Goal: Task Accomplishment & Management: Use online tool/utility

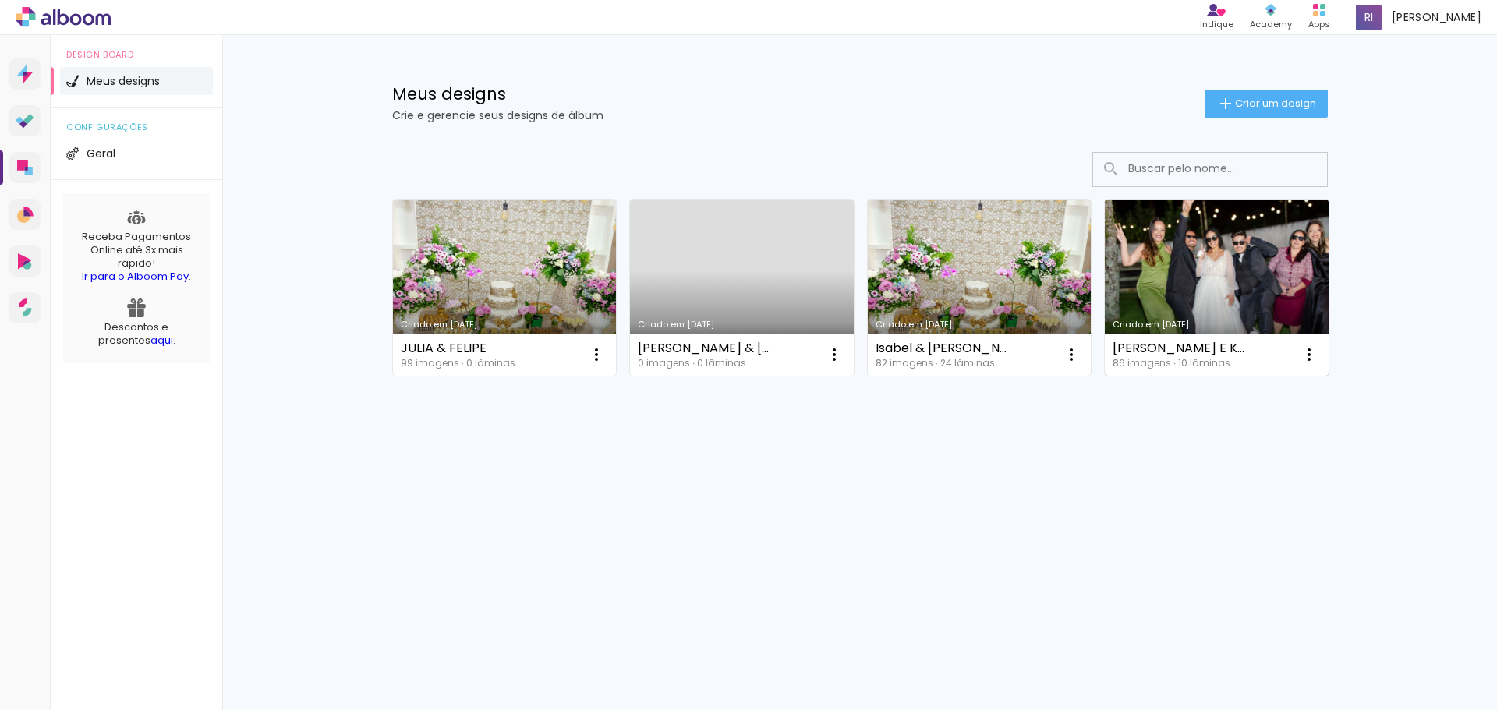
click at [1196, 294] on link "Criado em 08/03/25" at bounding box center [1217, 288] width 224 height 176
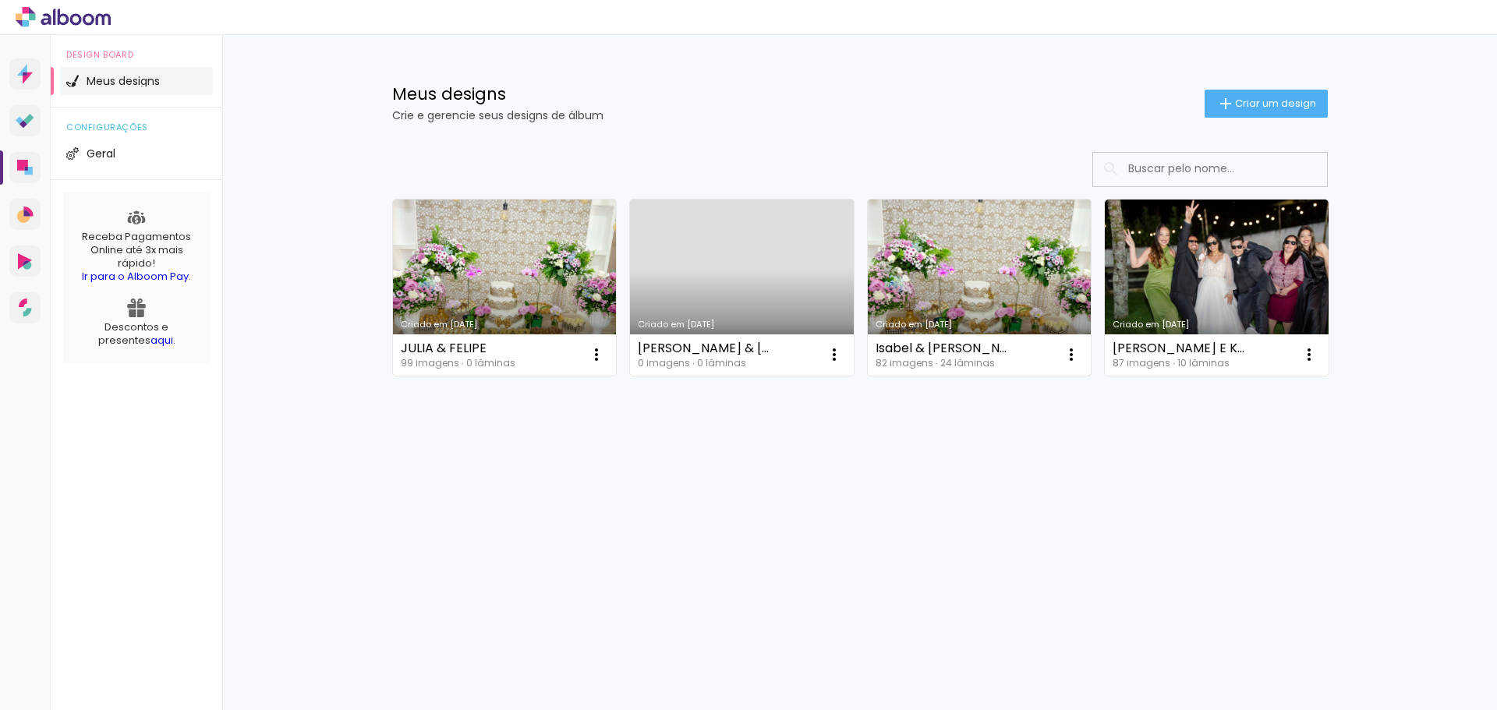
click at [956, 297] on link "Criado em [DATE]" at bounding box center [980, 288] width 224 height 176
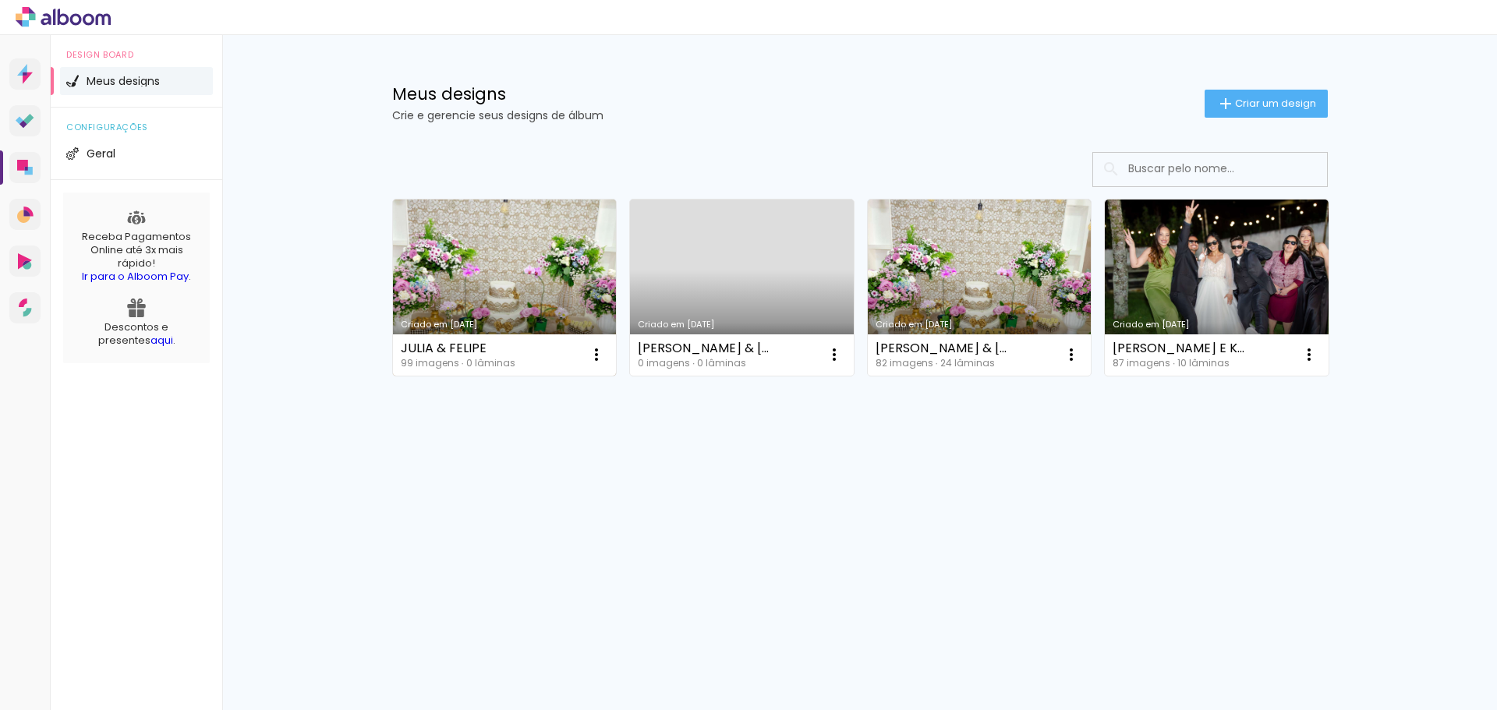
click at [540, 239] on link "Criado em [DATE]" at bounding box center [505, 288] width 224 height 176
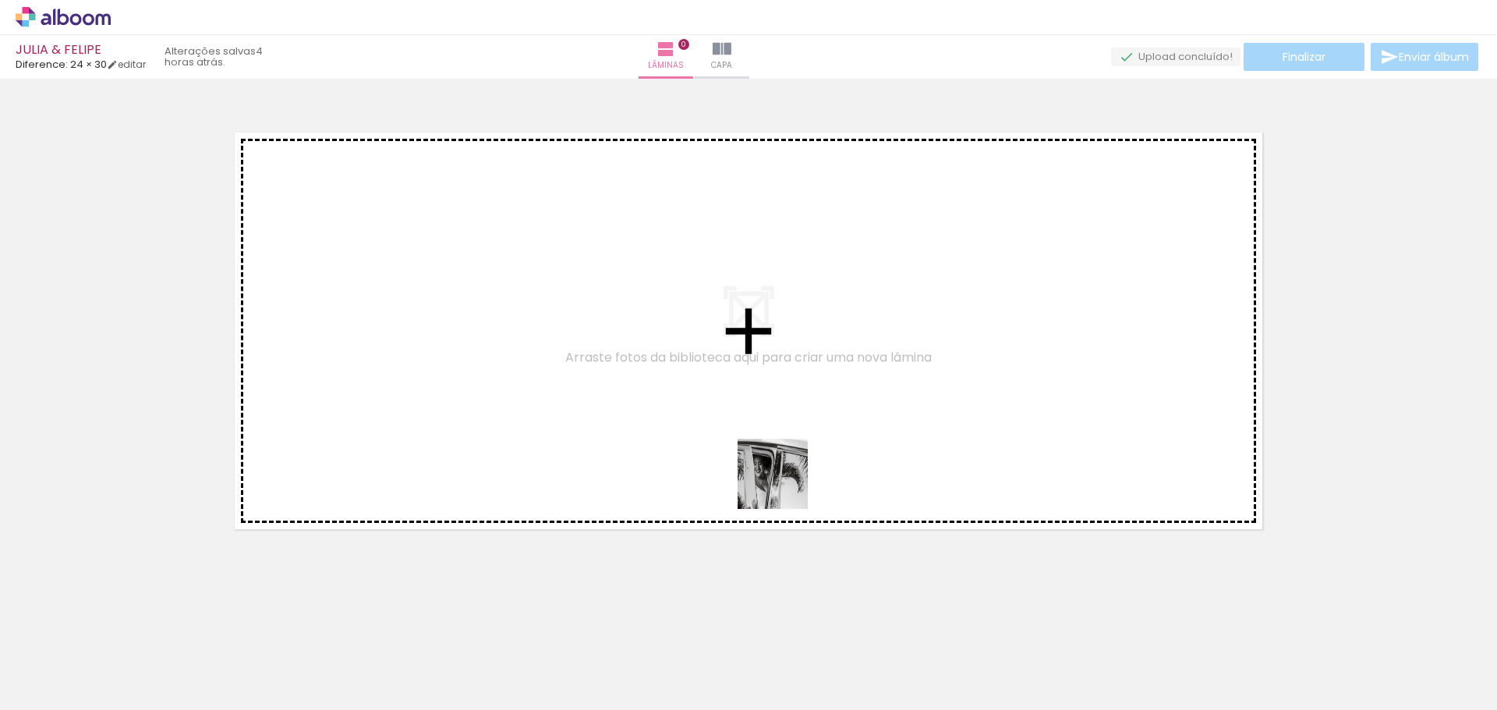
drag, startPoint x: 772, startPoint y: 659, endPoint x: 729, endPoint y: 608, distance: 67.0
click at [784, 483] on quentale-workspace at bounding box center [748, 355] width 1497 height 710
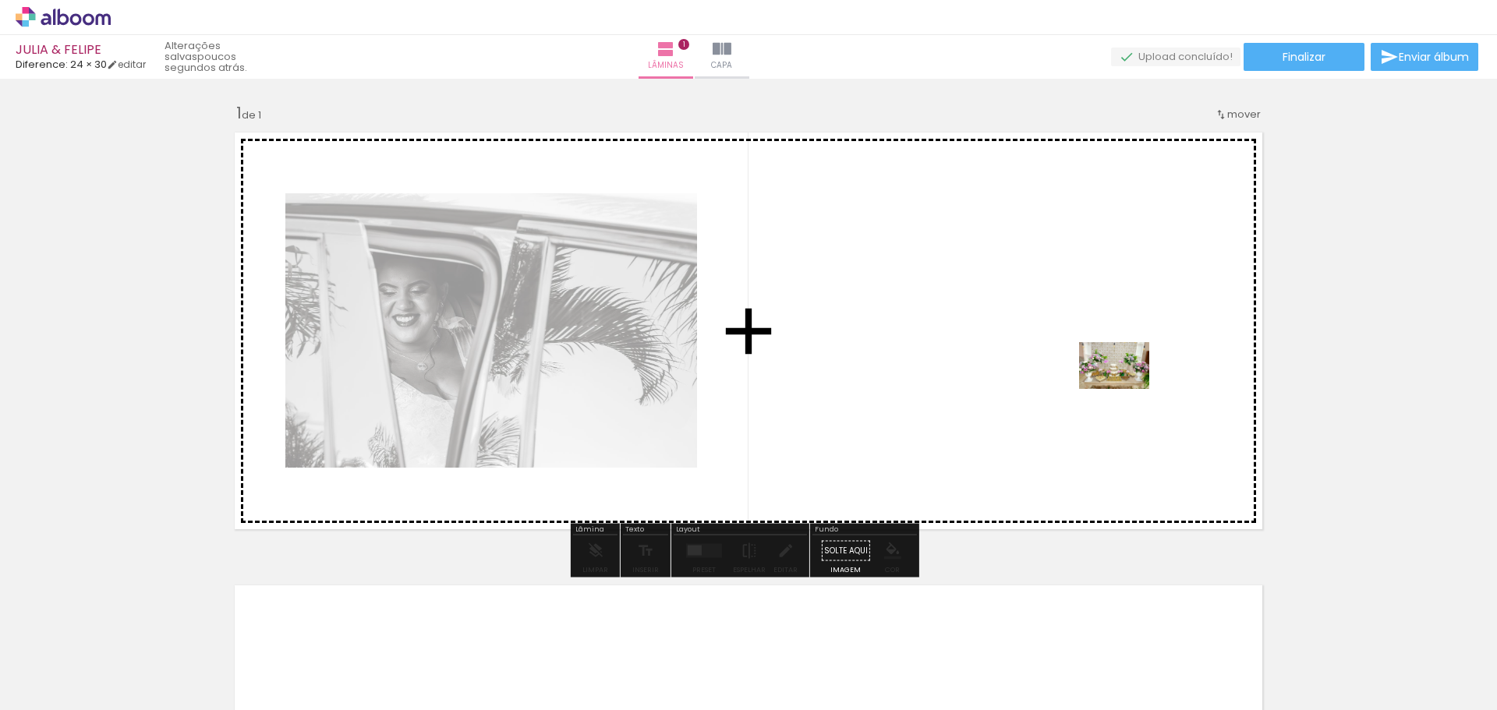
drag, startPoint x: 158, startPoint y: 662, endPoint x: 1128, endPoint y: 383, distance: 1009.1
click at [1128, 383] on quentale-workspace at bounding box center [748, 355] width 1497 height 710
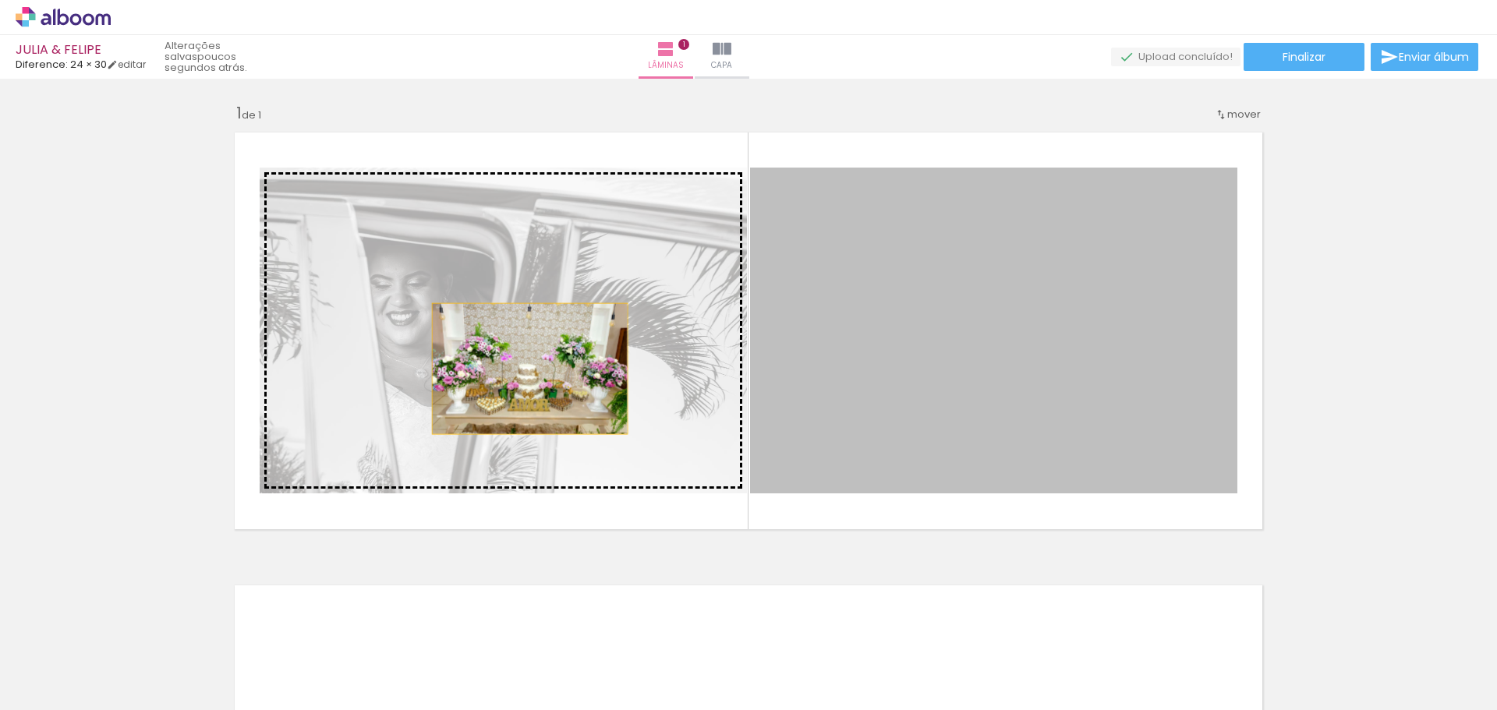
drag, startPoint x: 1013, startPoint y: 398, endPoint x: 522, endPoint y: 366, distance: 492.1
click at [0, 0] on slot at bounding box center [0, 0] width 0 height 0
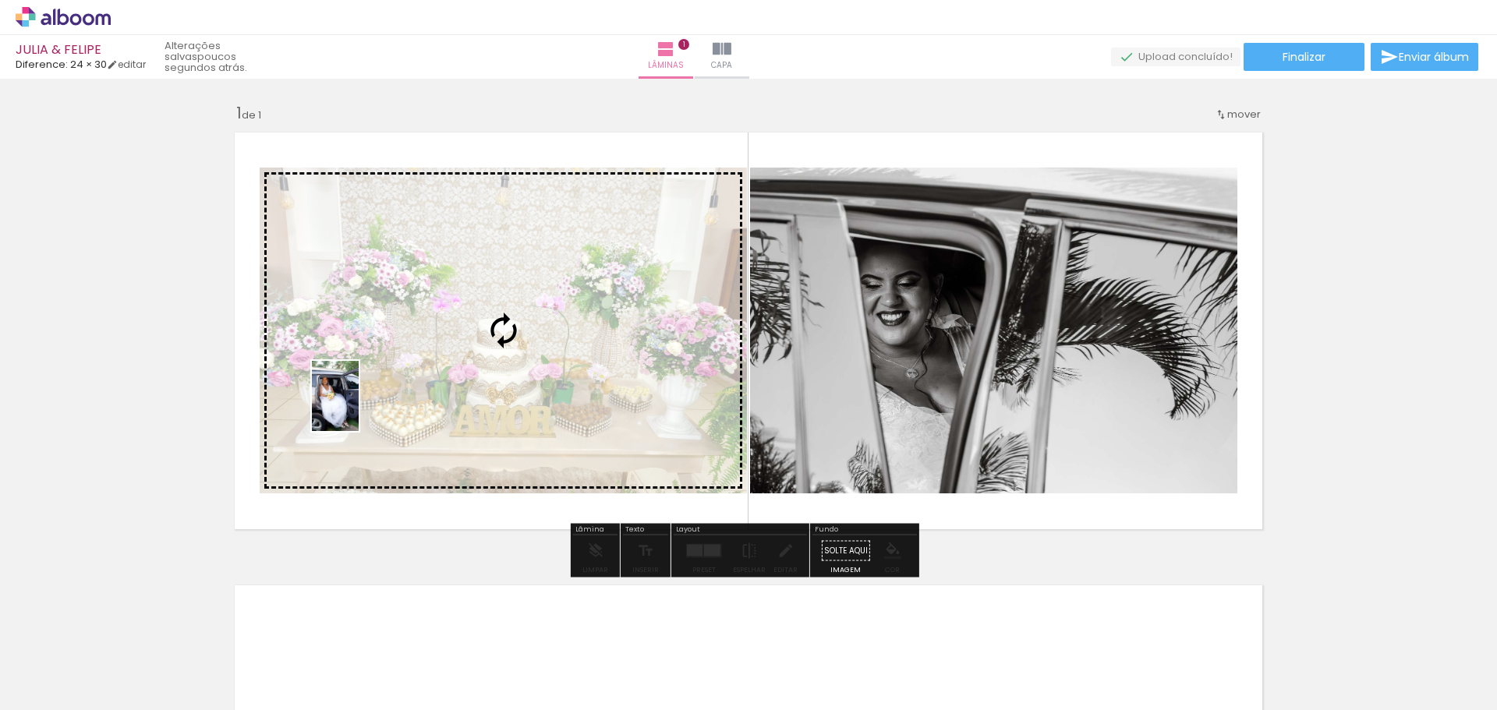
drag, startPoint x: 1045, startPoint y: 642, endPoint x: 370, endPoint y: 410, distance: 713.7
click at [368, 410] on quentale-workspace at bounding box center [748, 355] width 1497 height 710
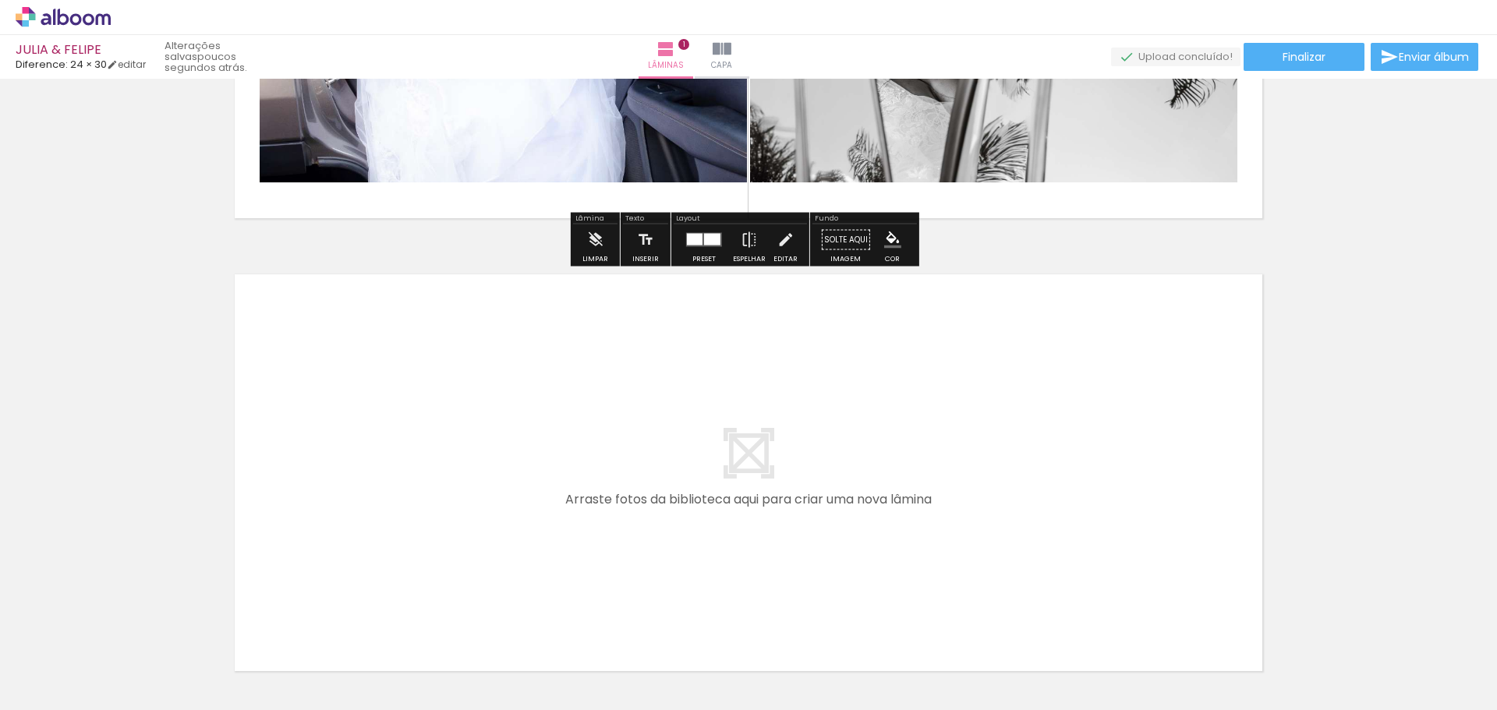
scroll to position [312, 0]
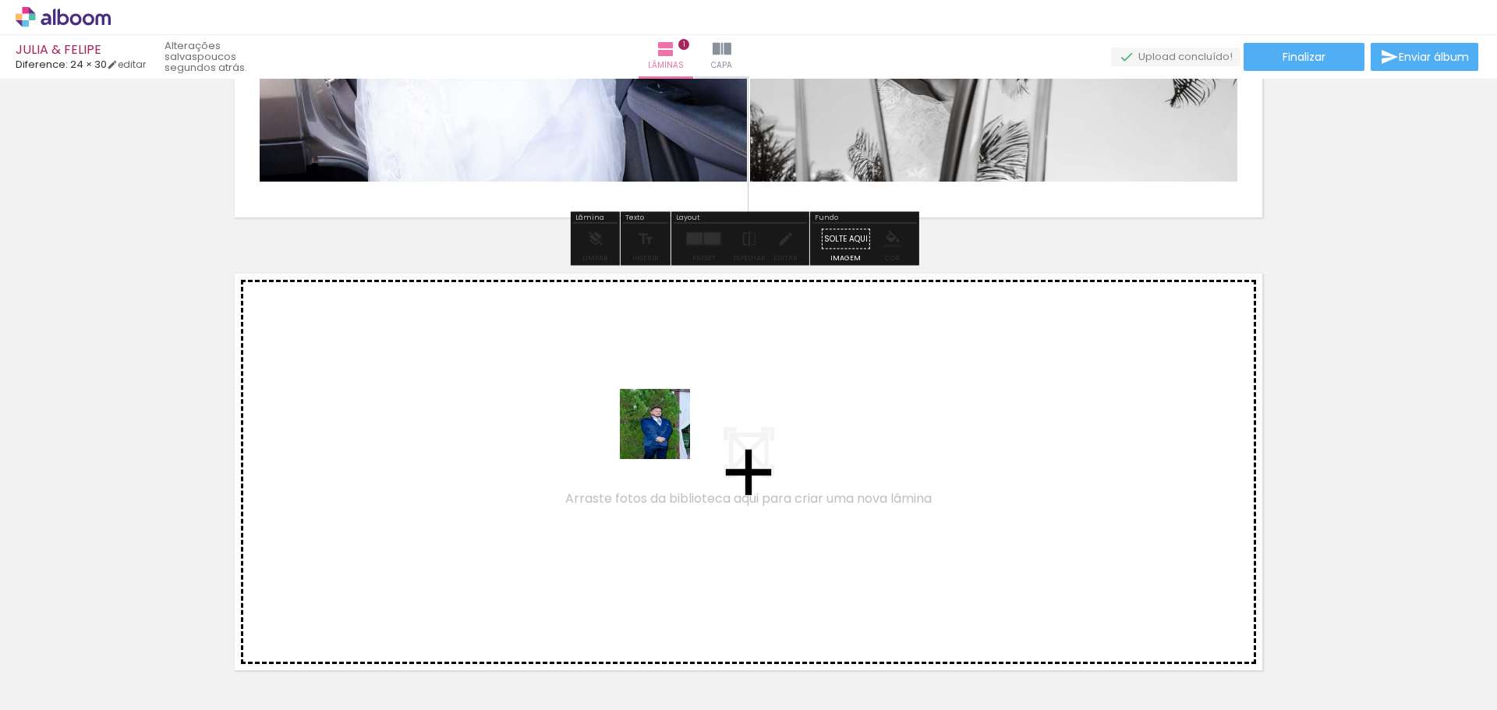
drag, startPoint x: 678, startPoint y: 670, endPoint x: 668, endPoint y: 437, distance: 233.3
click at [668, 437] on quentale-workspace at bounding box center [748, 355] width 1497 height 710
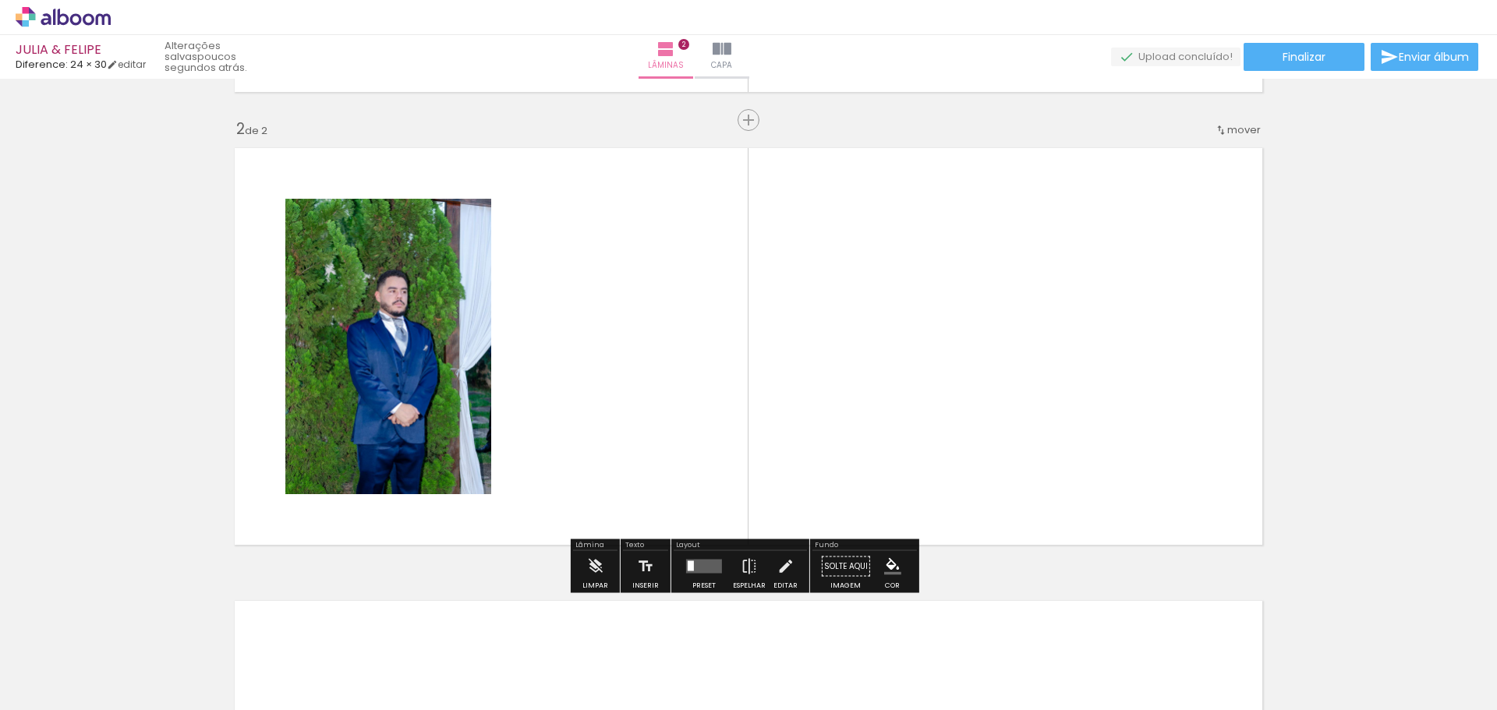
scroll to position [438, 0]
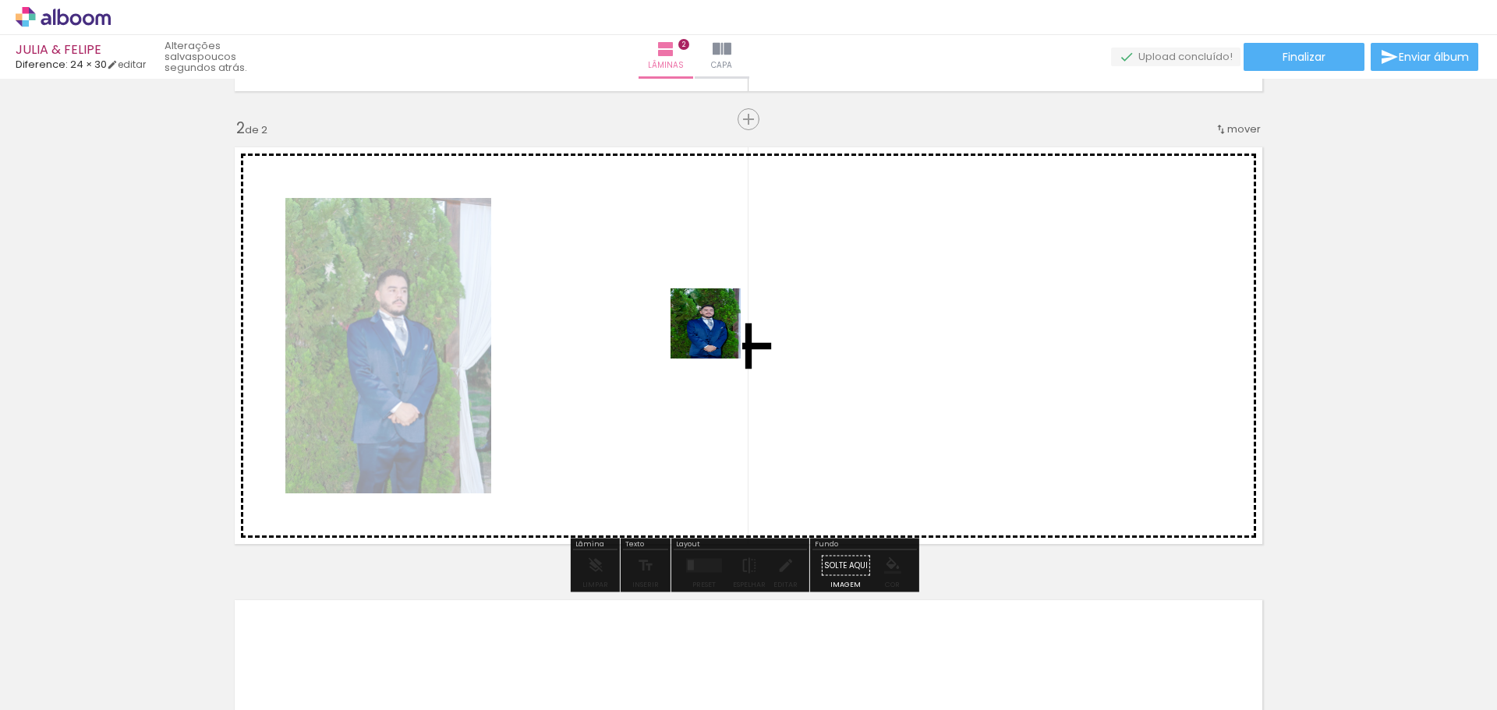
drag, startPoint x: 748, startPoint y: 646, endPoint x: 758, endPoint y: 443, distance: 203.8
click at [716, 347] on quentale-workspace at bounding box center [748, 355] width 1497 height 710
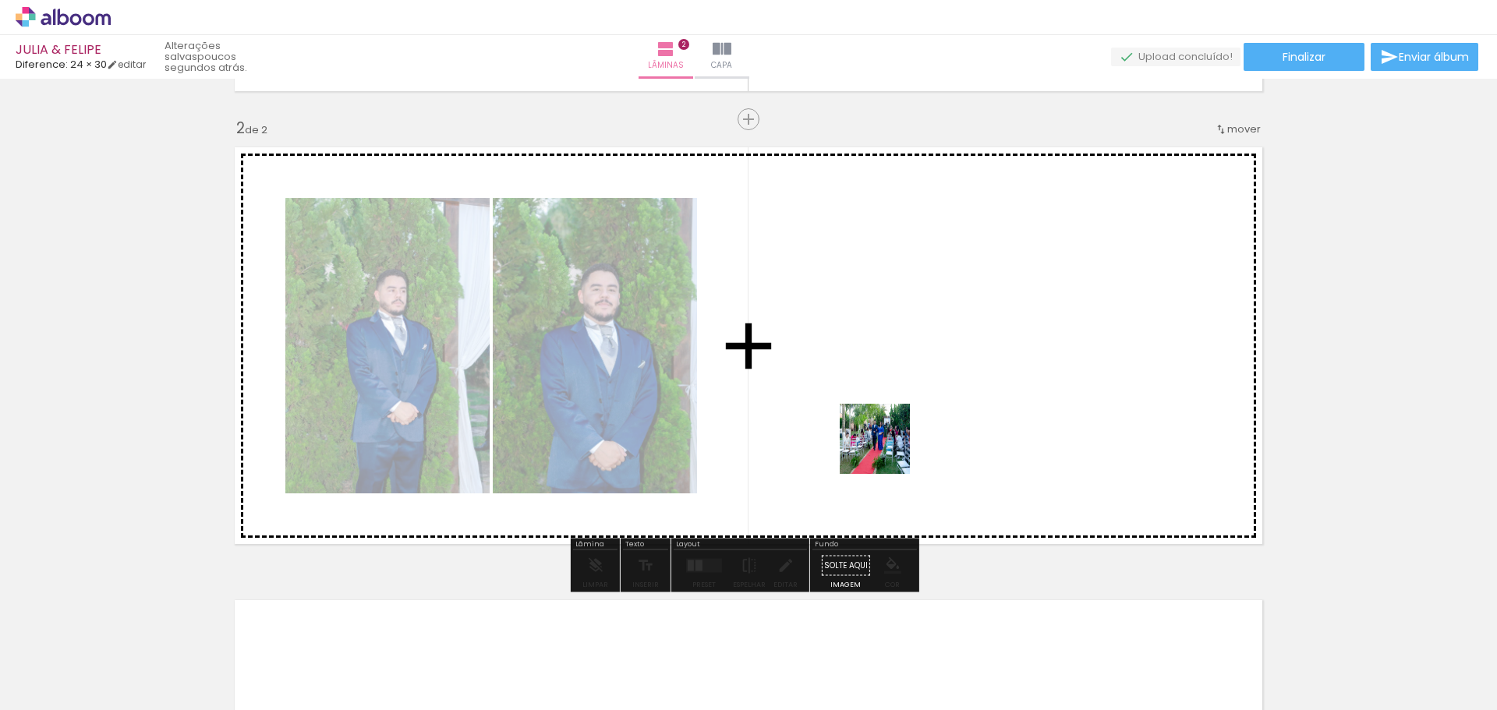
drag, startPoint x: 848, startPoint y: 624, endPoint x: 942, endPoint y: 576, distance: 106.0
click at [902, 362] on quentale-workspace at bounding box center [748, 355] width 1497 height 710
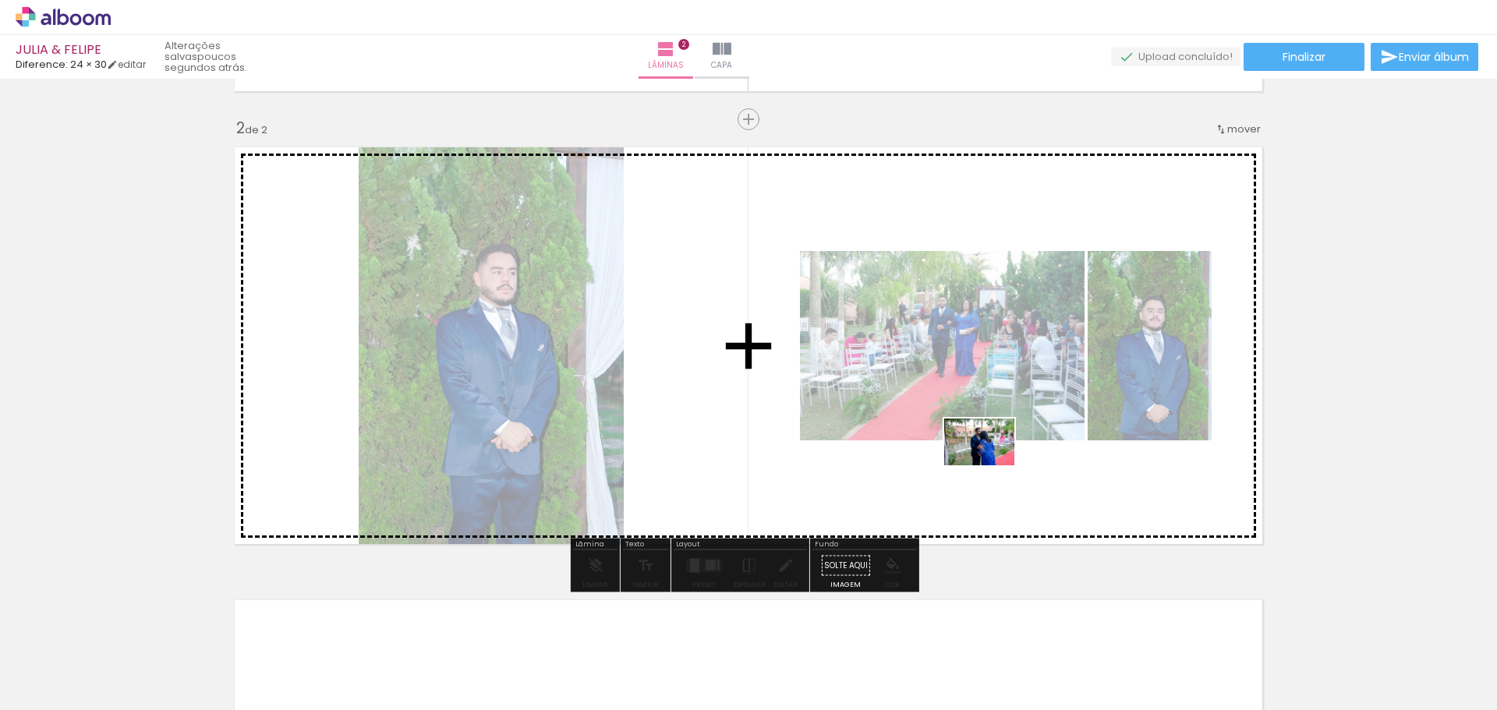
drag, startPoint x: 938, startPoint y: 667, endPoint x: 1000, endPoint y: 469, distance: 206.8
click at [999, 472] on quentale-workspace at bounding box center [748, 355] width 1497 height 710
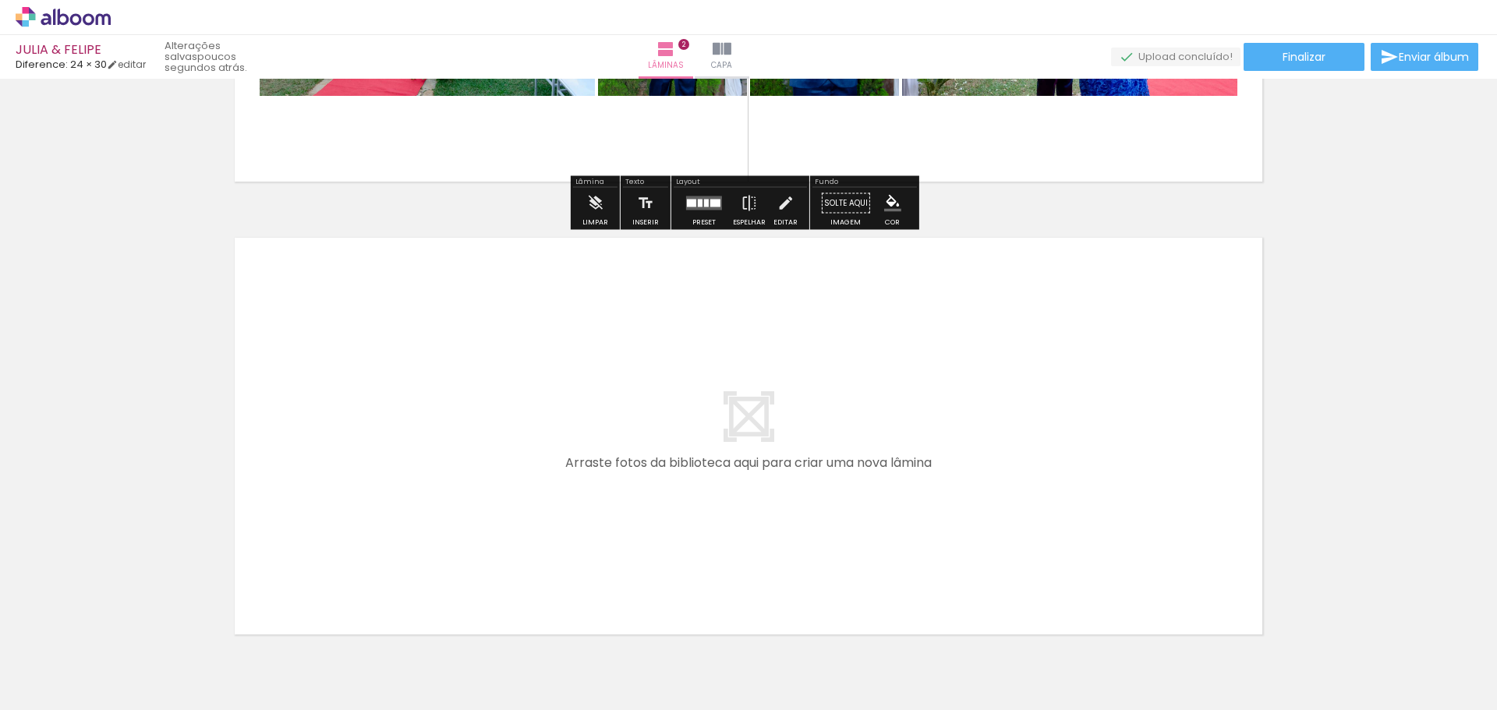
scroll to position [828, 0]
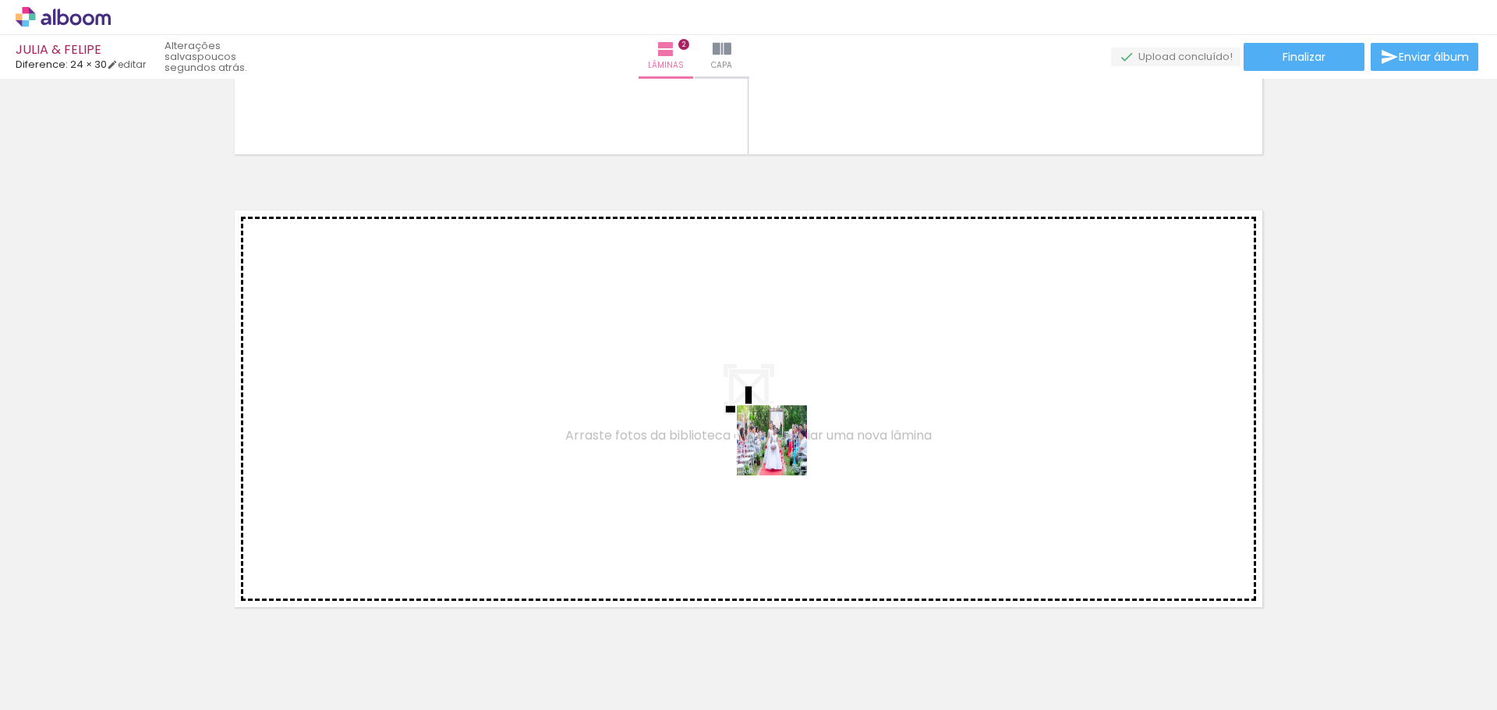
drag, startPoint x: 1010, startPoint y: 659, endPoint x: 778, endPoint y: 444, distance: 316.6
click at [778, 444] on quentale-workspace at bounding box center [748, 355] width 1497 height 710
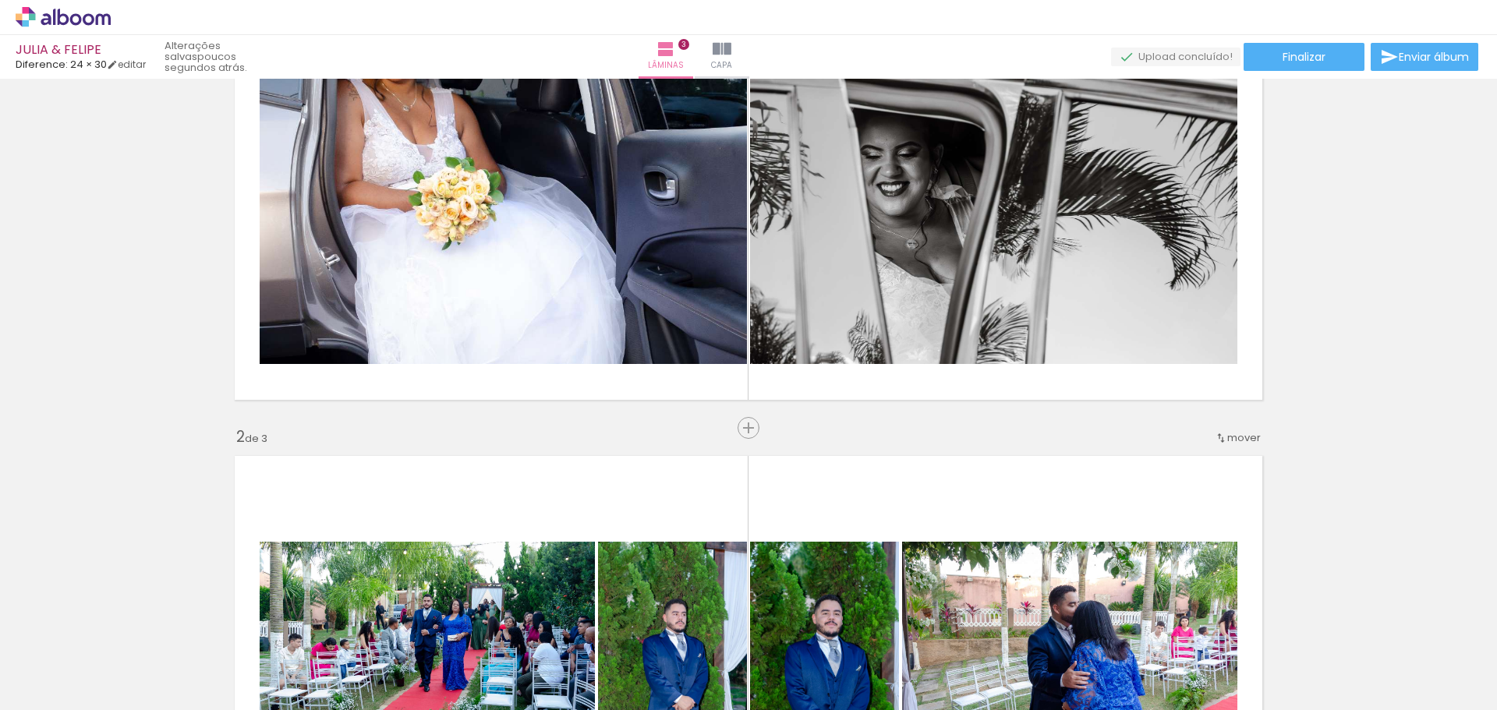
scroll to position [0, 0]
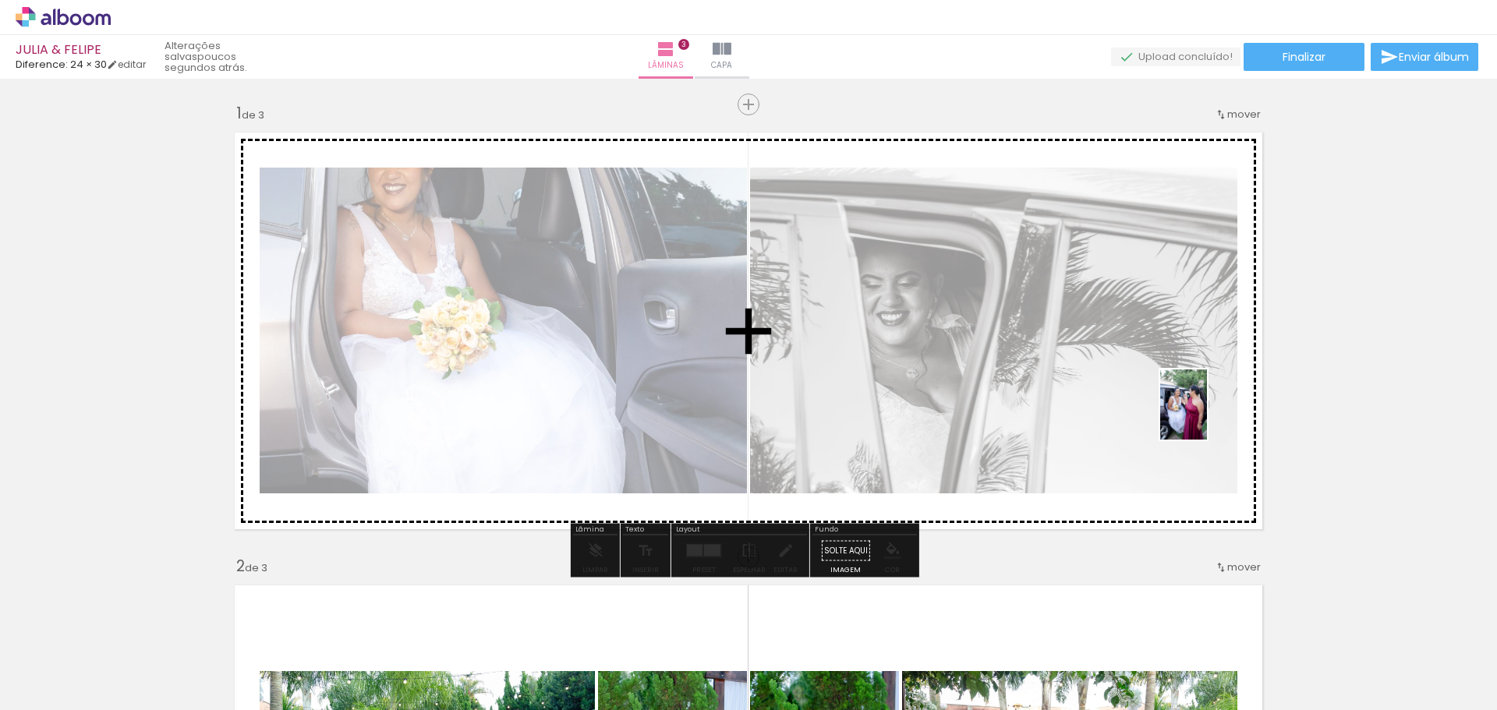
drag, startPoint x: 1195, startPoint y: 676, endPoint x: 1200, endPoint y: 411, distance: 265.1
click at [1202, 403] on quentale-workspace at bounding box center [748, 355] width 1497 height 710
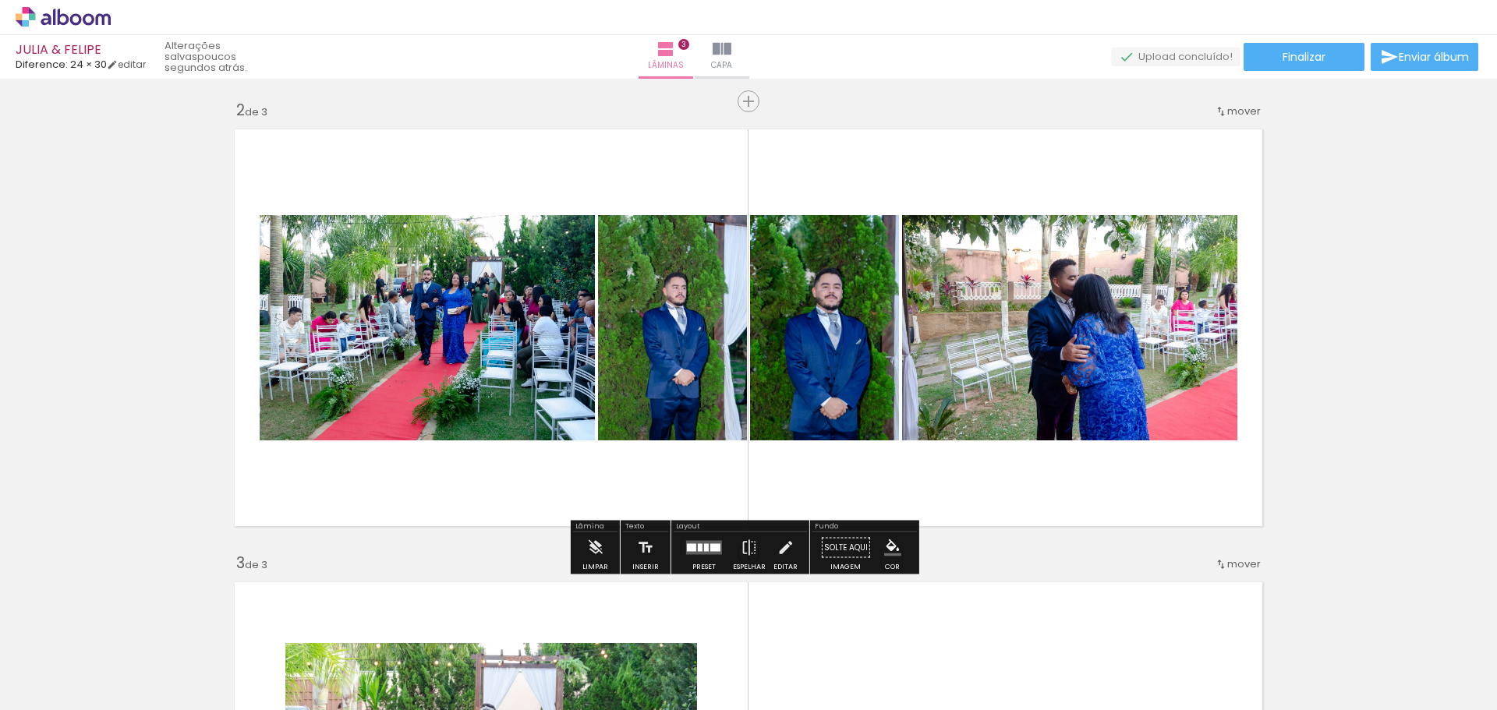
scroll to position [468, 0]
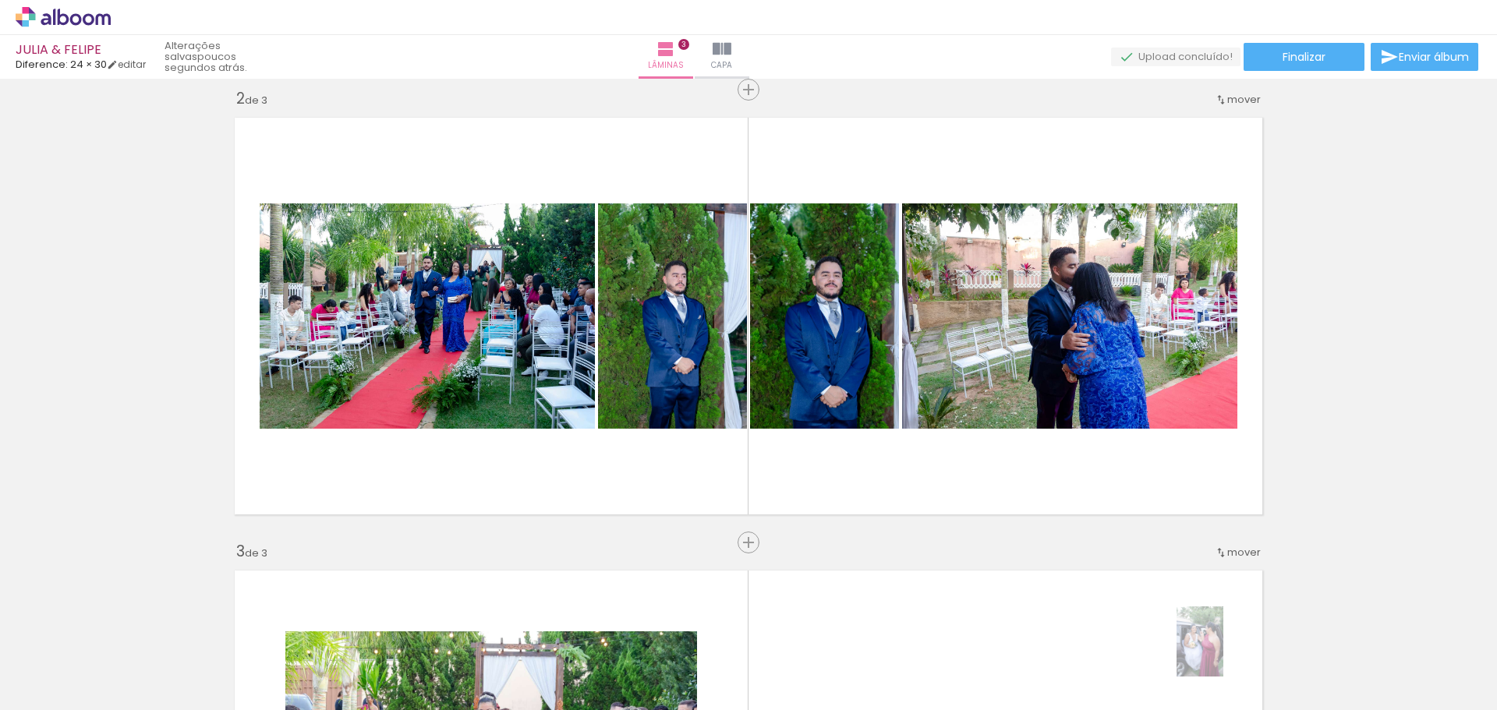
click at [1223, 653] on quentale-thumb at bounding box center [1183, 658] width 87 height 90
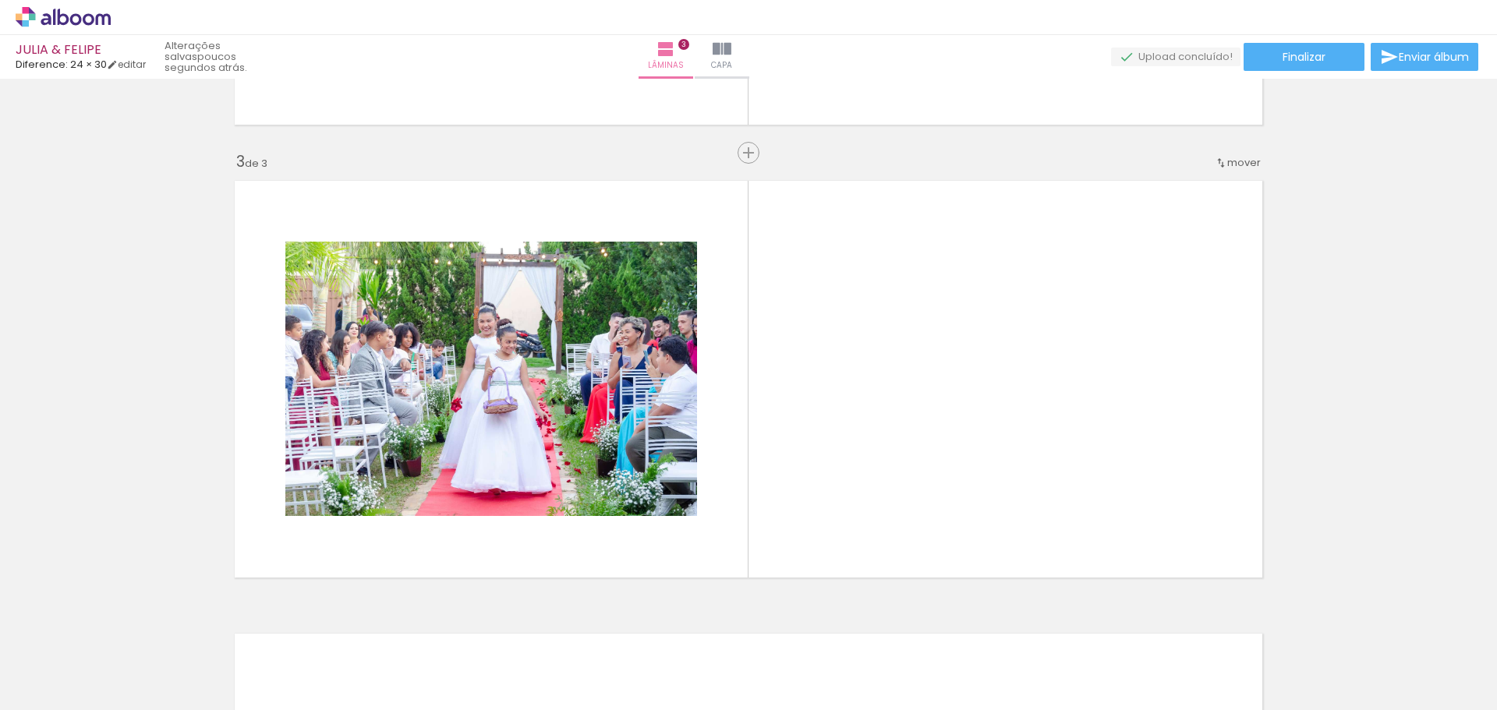
scroll to position [0, 1108]
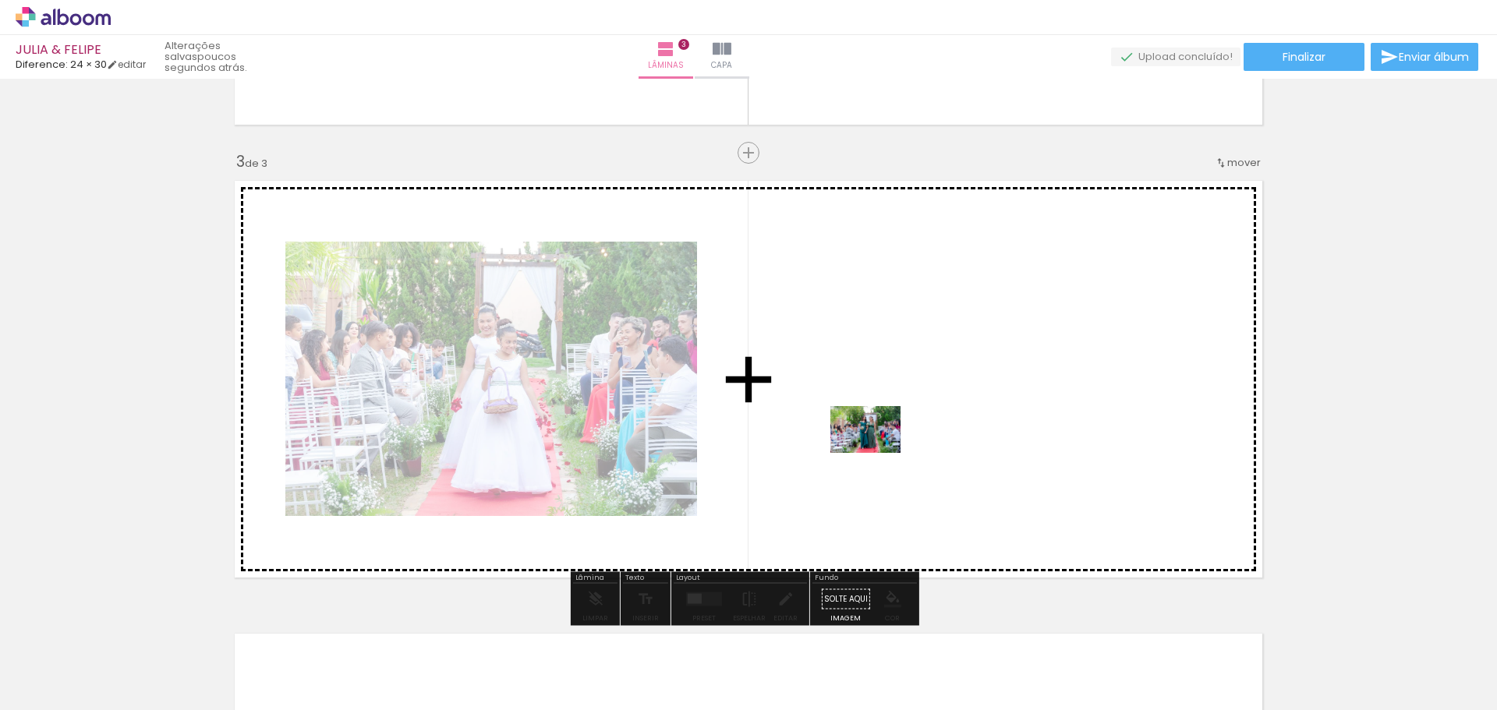
drag, startPoint x: 762, startPoint y: 626, endPoint x: 877, endPoint y: 453, distance: 207.6
click at [877, 453] on quentale-workspace at bounding box center [748, 355] width 1497 height 710
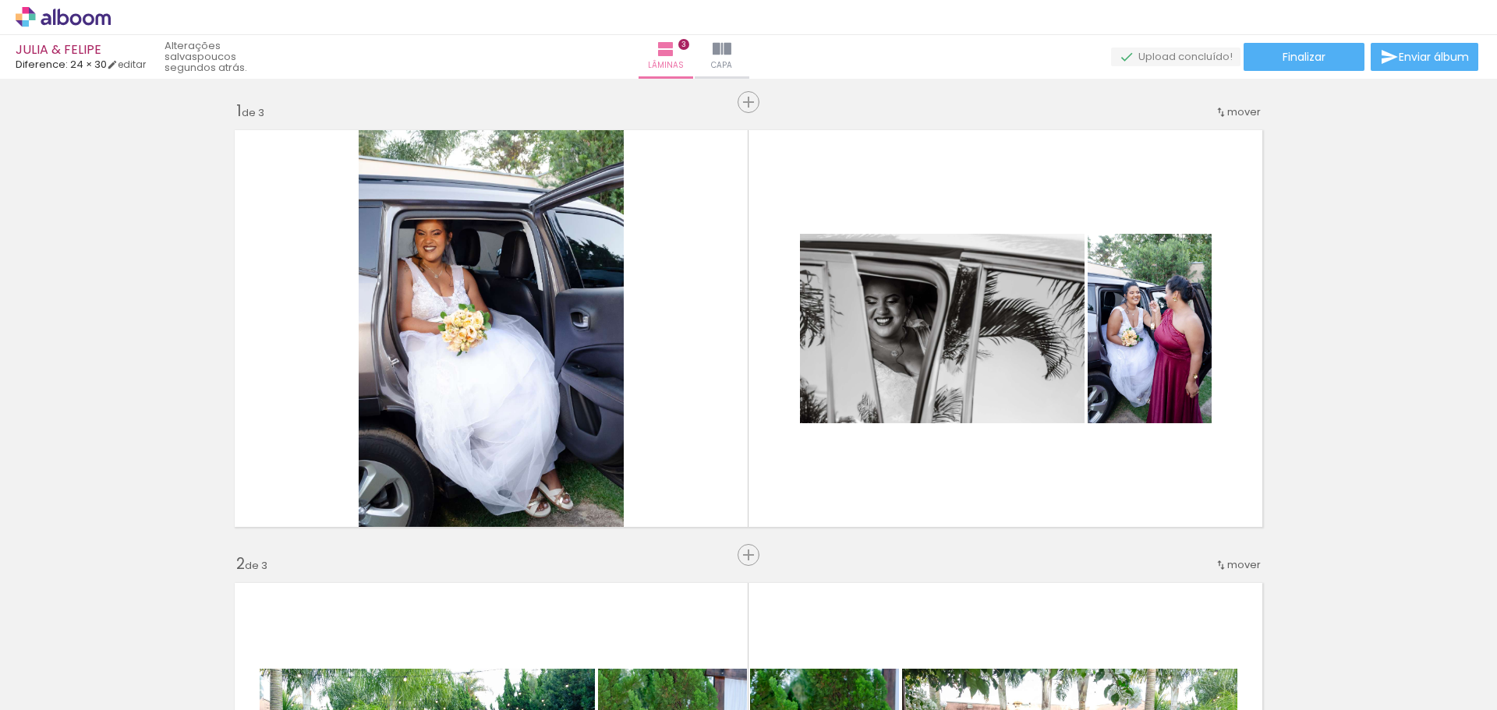
scroll to position [0, 0]
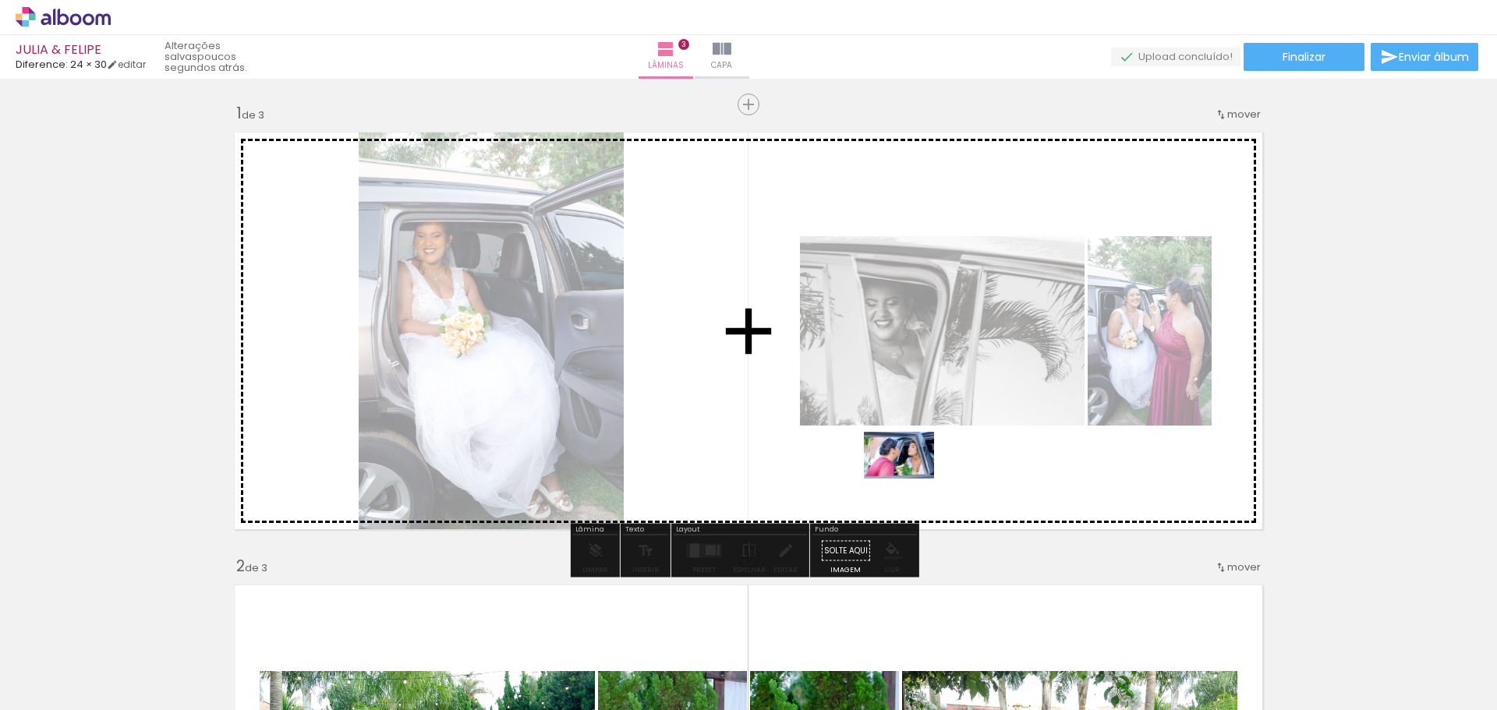
drag, startPoint x: 985, startPoint y: 674, endPoint x: 1150, endPoint y: 603, distance: 180.2
click at [914, 486] on quentale-workspace at bounding box center [748, 355] width 1497 height 710
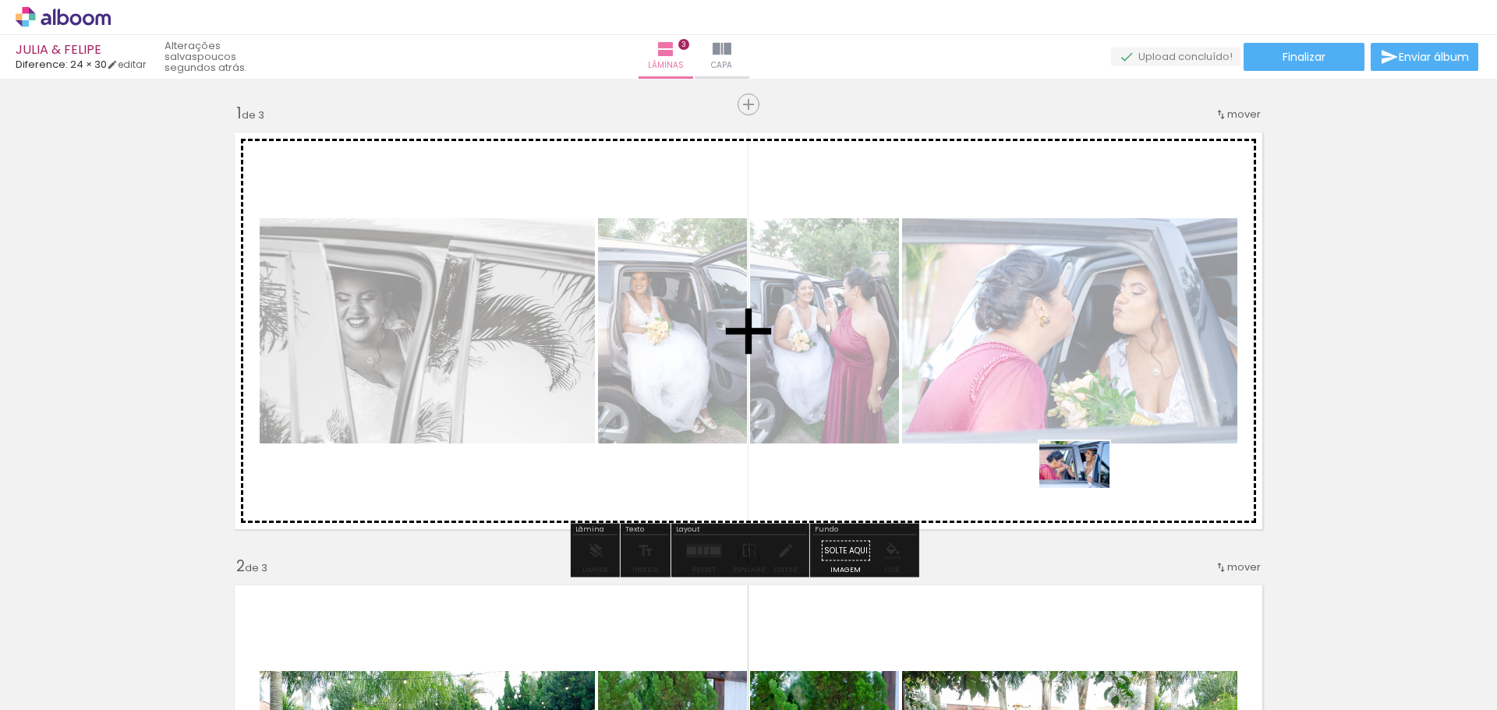
drag, startPoint x: 1257, startPoint y: 656, endPoint x: 1139, endPoint y: 545, distance: 162.7
click at [1085, 488] on quentale-workspace at bounding box center [748, 355] width 1497 height 710
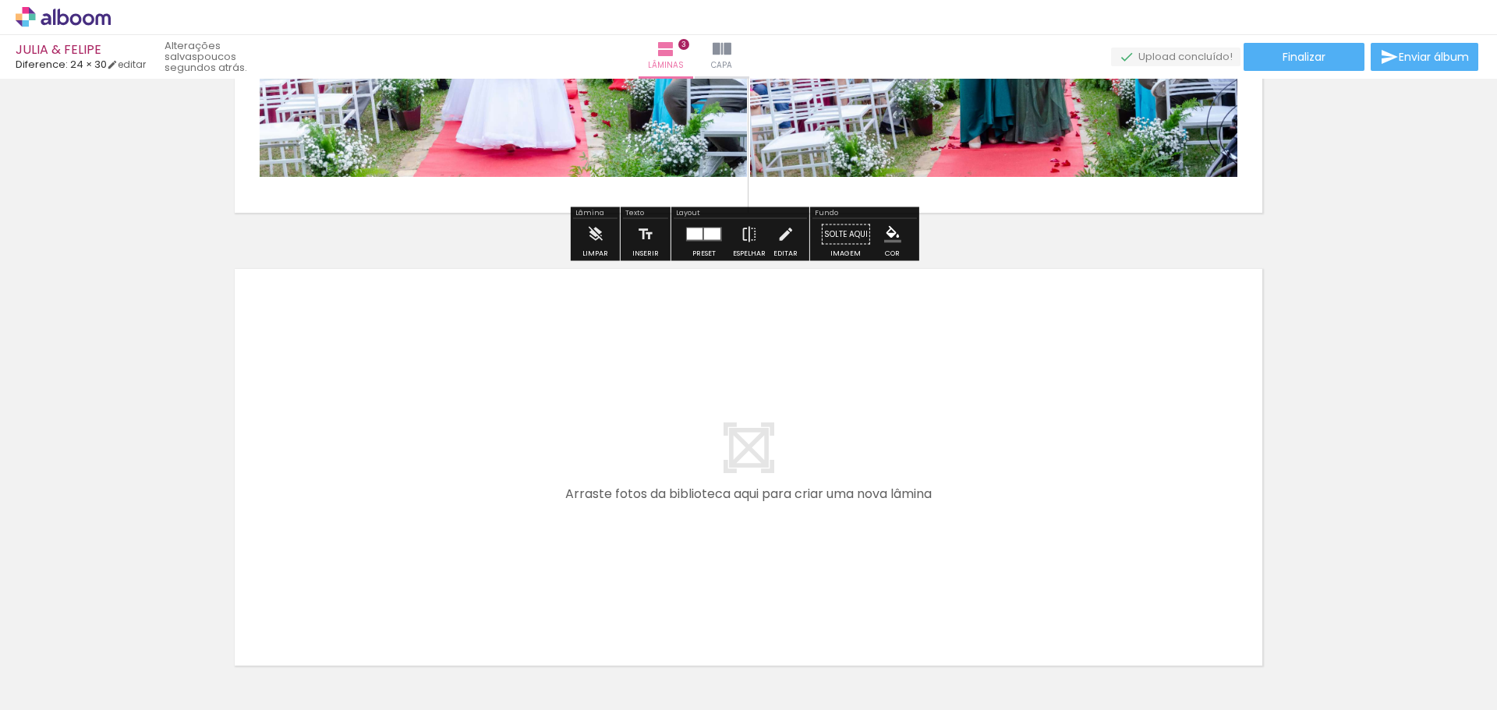
scroll to position [1325, 0]
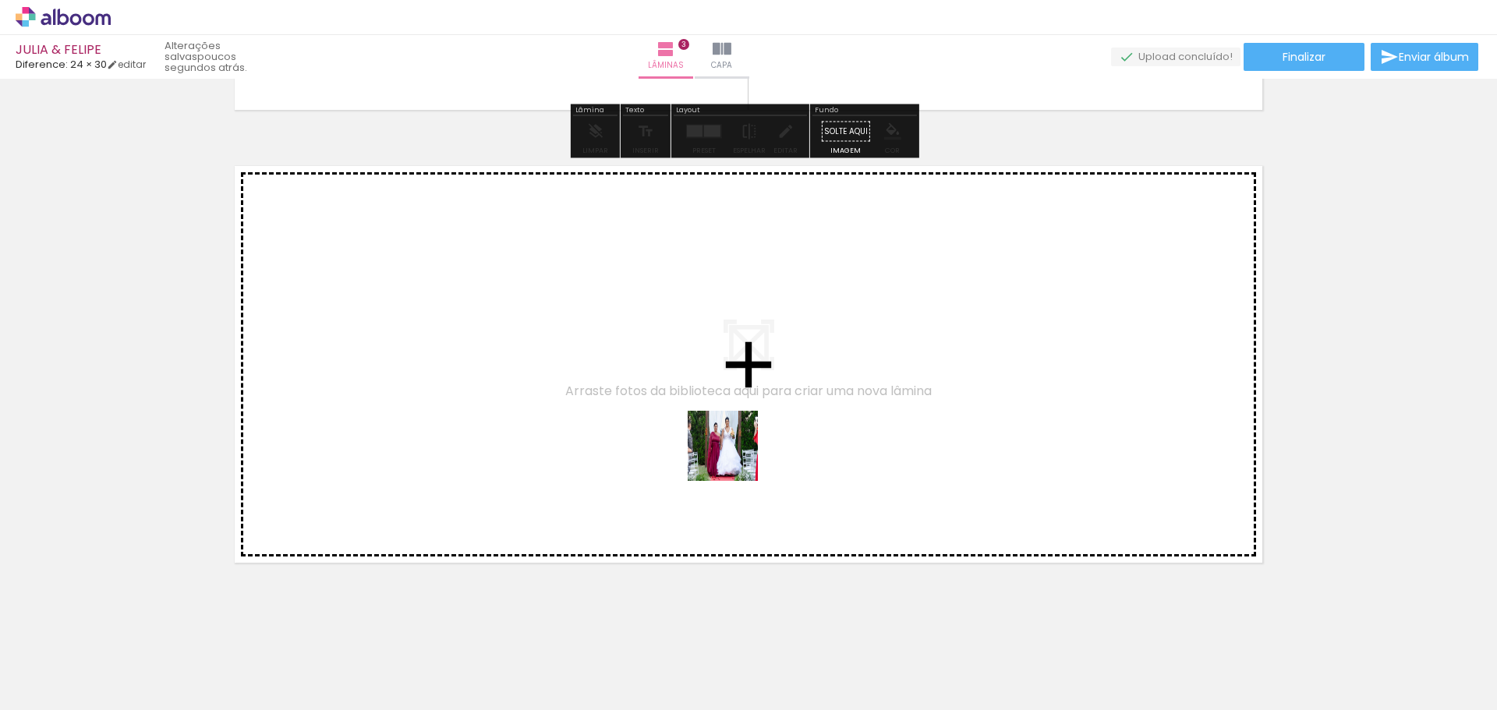
drag, startPoint x: 757, startPoint y: 546, endPoint x: 721, endPoint y: 423, distance: 128.3
click at [721, 423] on quentale-workspace at bounding box center [748, 355] width 1497 height 710
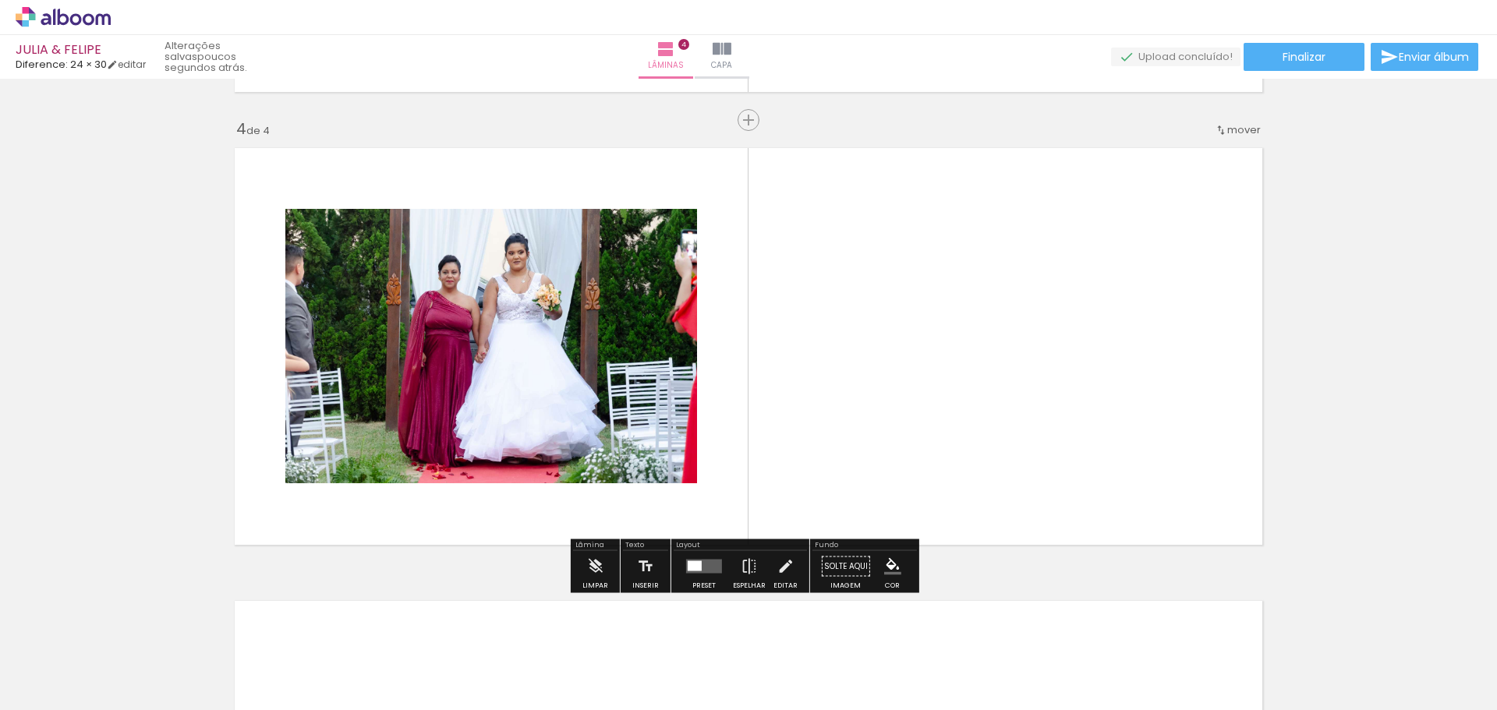
scroll to position [1344, 0]
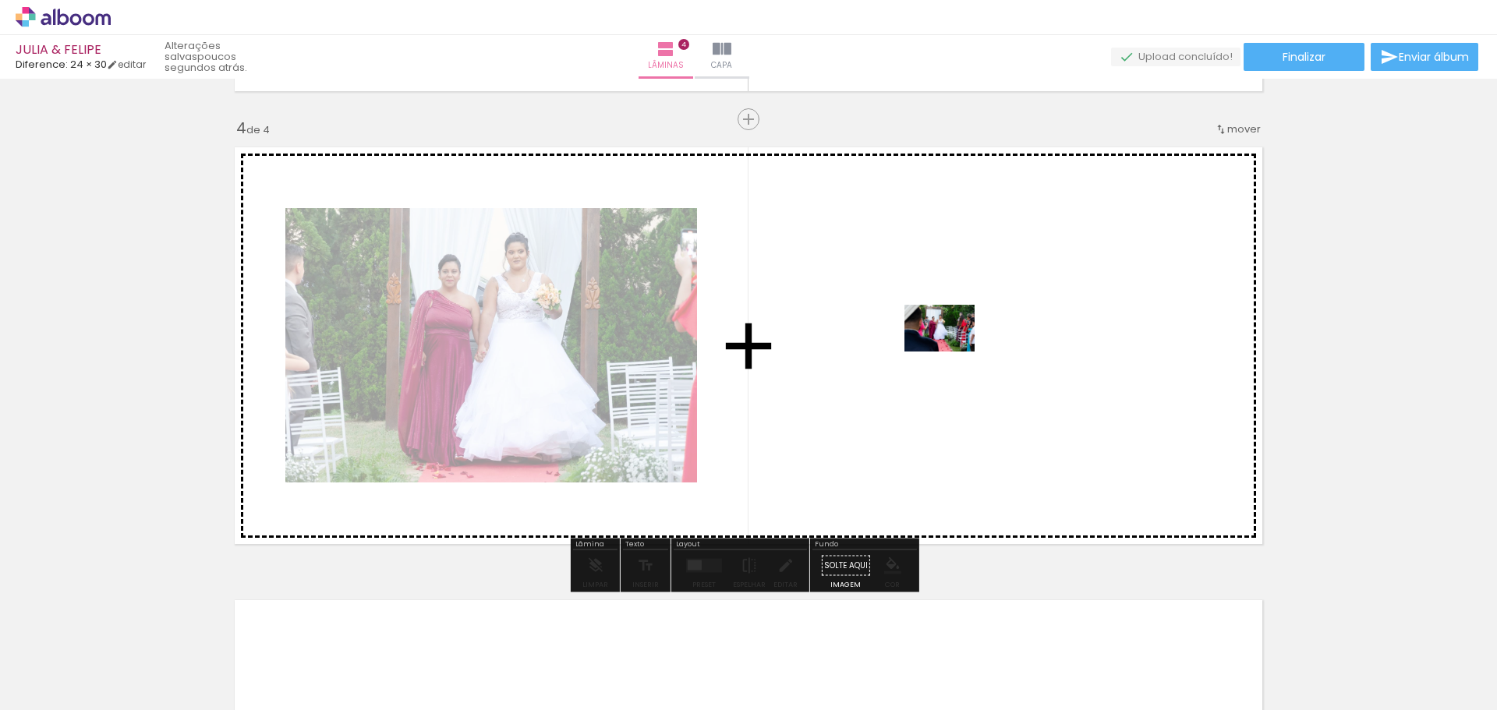
drag, startPoint x: 881, startPoint y: 658, endPoint x: 952, endPoint y: 355, distance: 311.4
click at [952, 355] on quentale-workspace at bounding box center [748, 355] width 1497 height 710
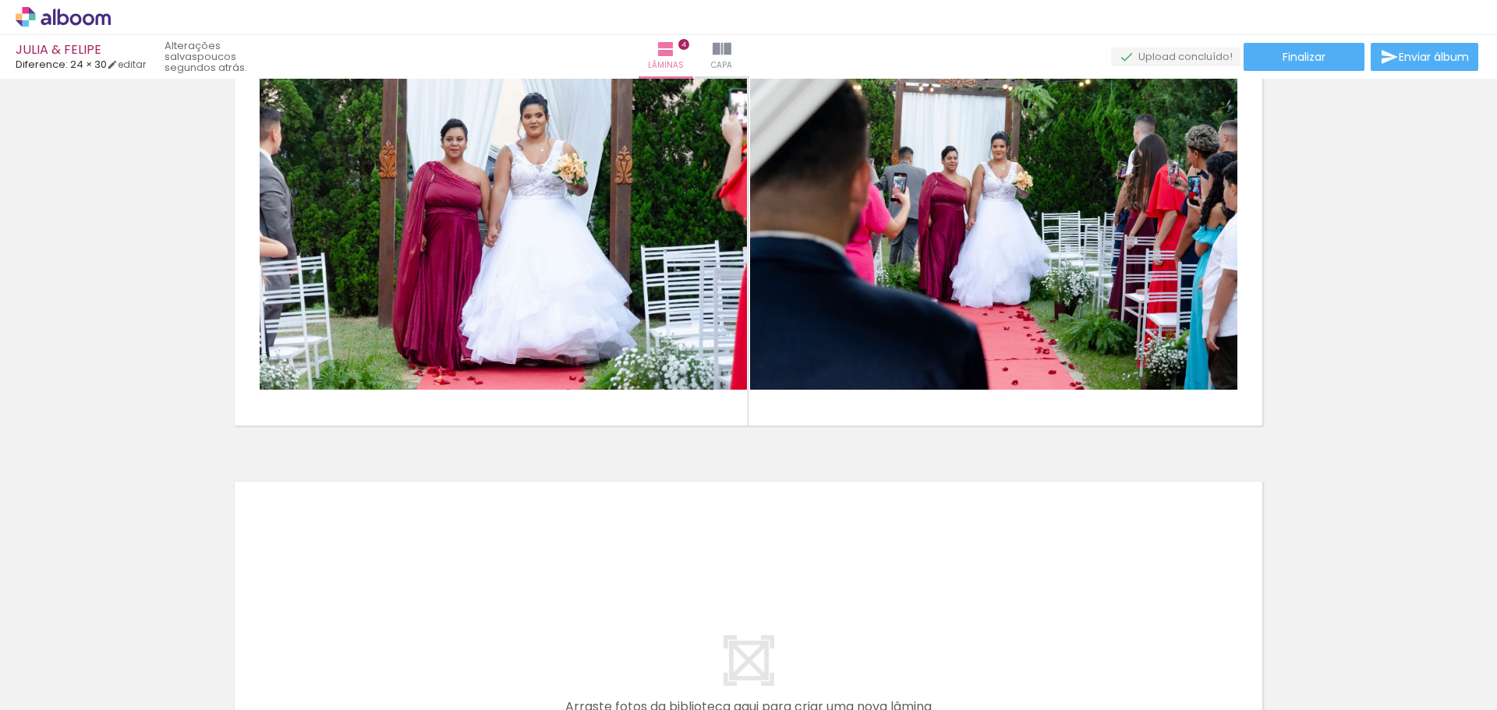
scroll to position [1500, 0]
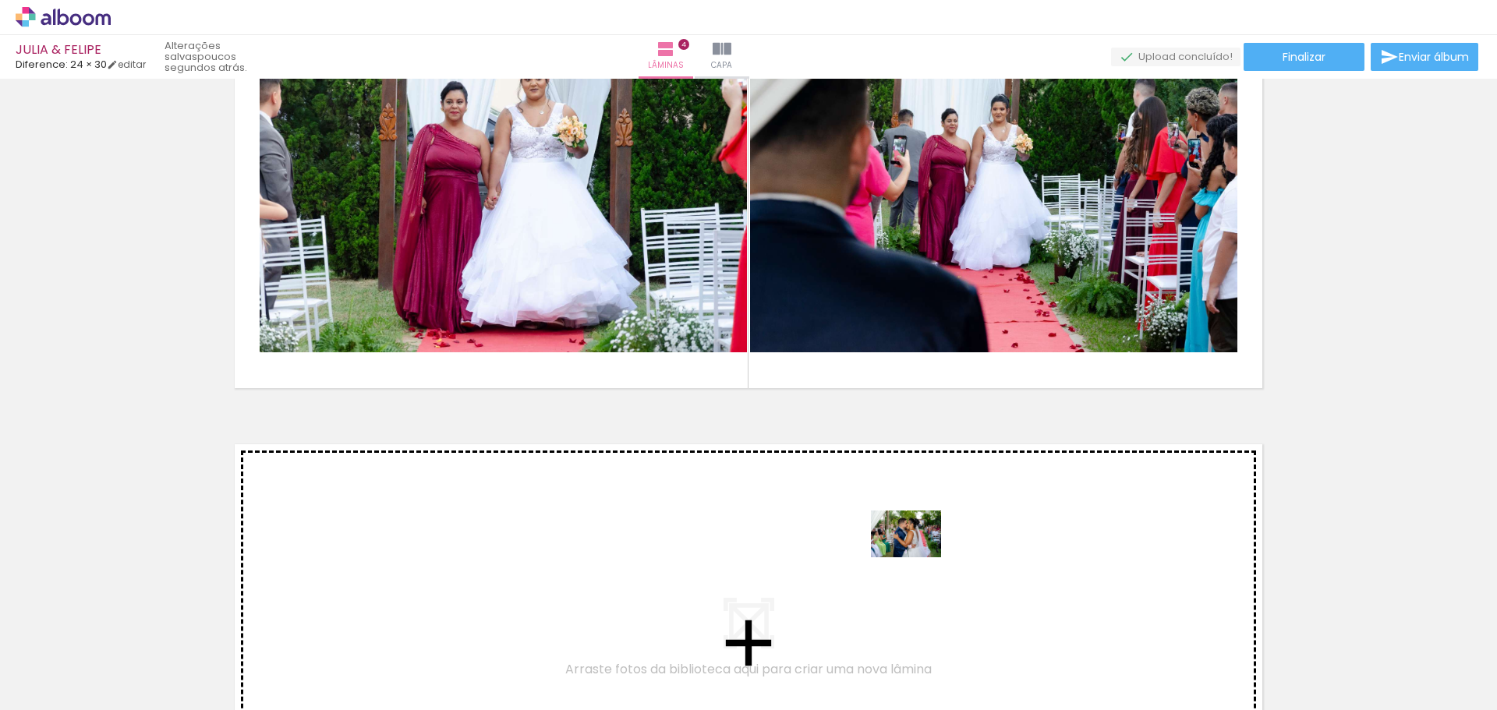
drag, startPoint x: 1085, startPoint y: 606, endPoint x: 927, endPoint y: 564, distance: 163.8
click at [927, 564] on quentale-workspace at bounding box center [748, 355] width 1497 height 710
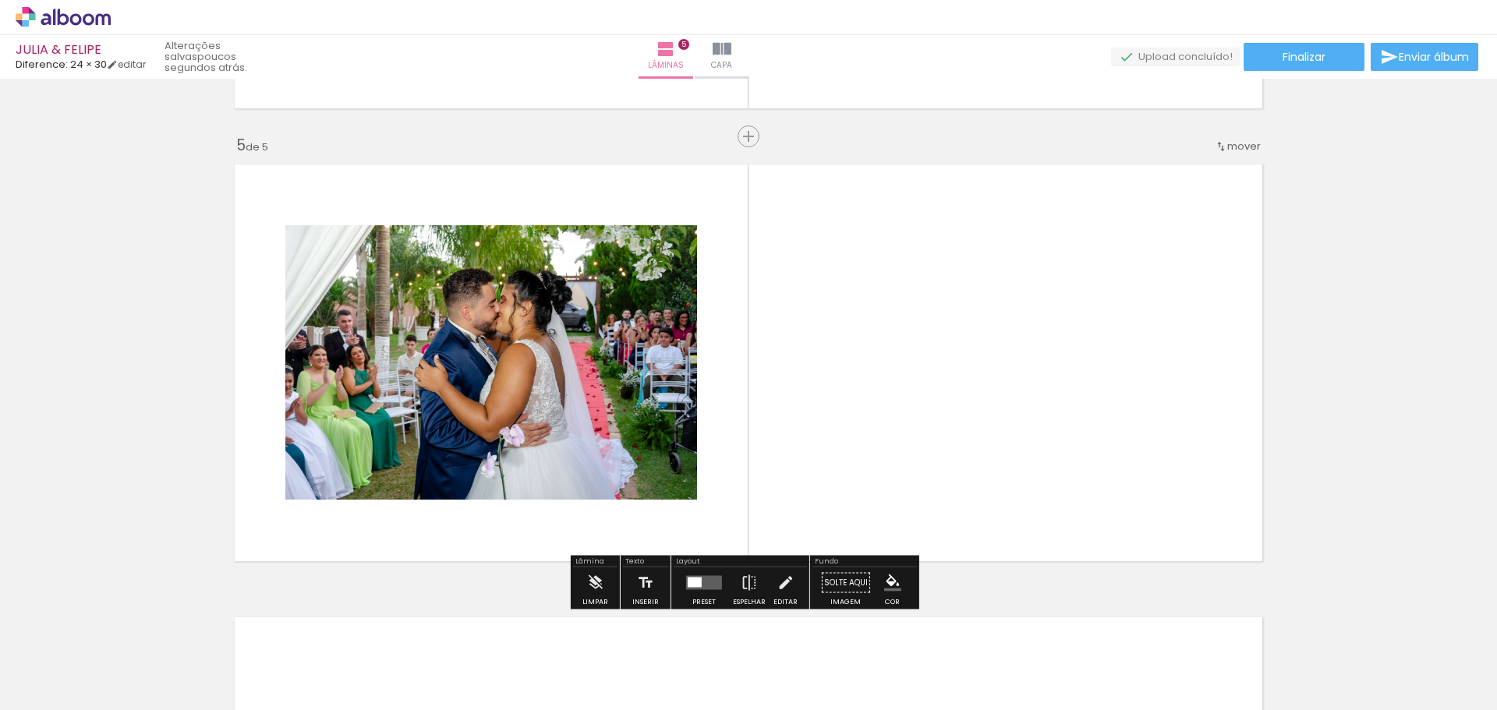
scroll to position [1797, 0]
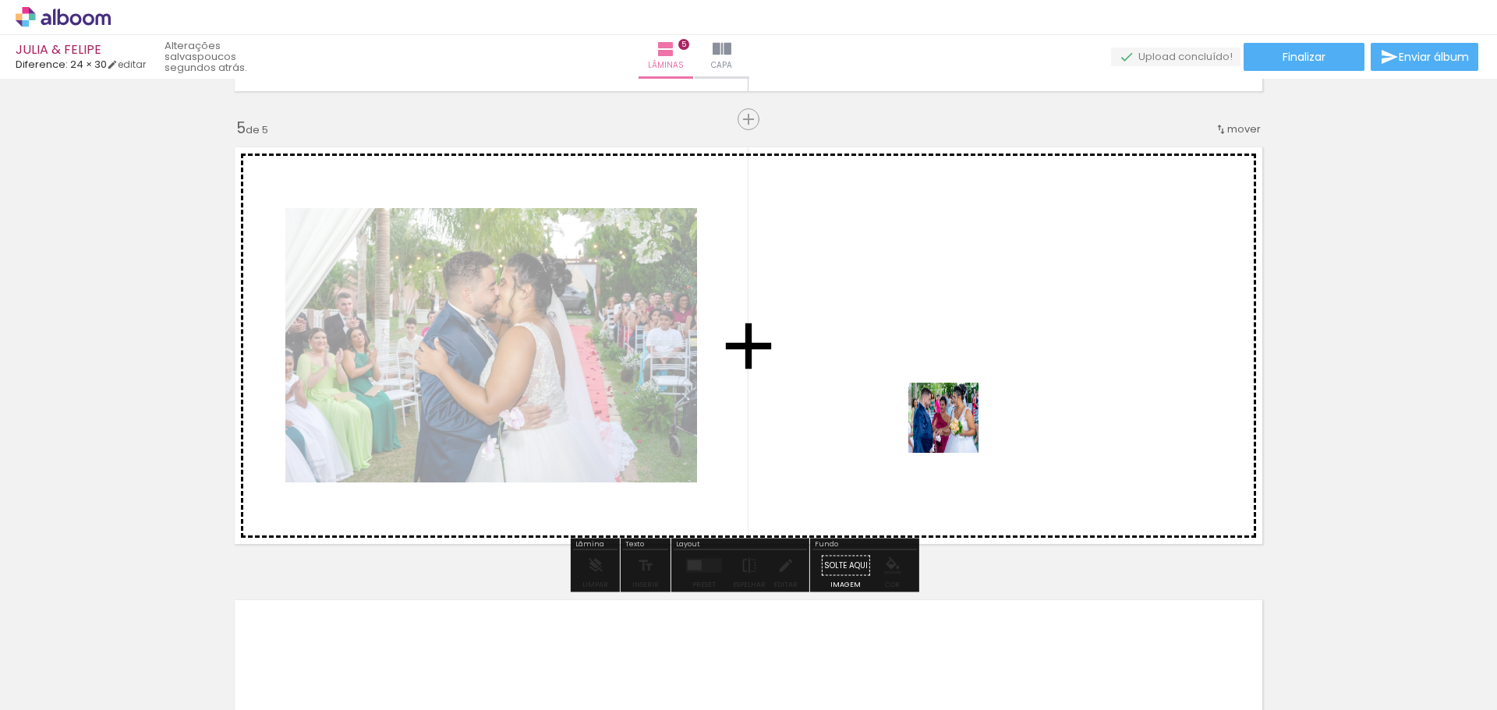
drag, startPoint x: 1397, startPoint y: 658, endPoint x: 1047, endPoint y: 544, distance: 368.1
click at [955, 438] on quentale-workspace at bounding box center [748, 355] width 1497 height 710
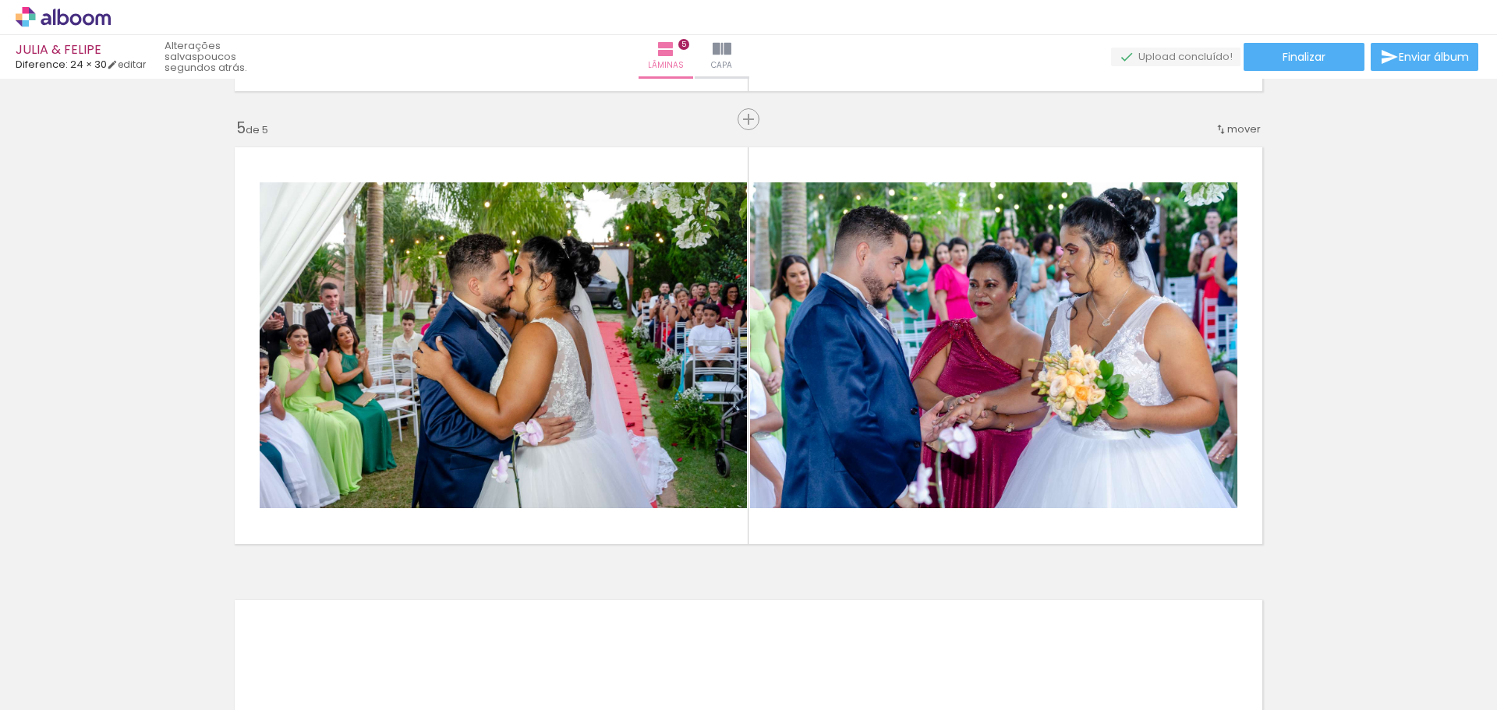
scroll to position [0, 1701]
drag, startPoint x: 907, startPoint y: 667, endPoint x: 988, endPoint y: 612, distance: 97.1
click at [857, 534] on quentale-workspace at bounding box center [748, 355] width 1497 height 710
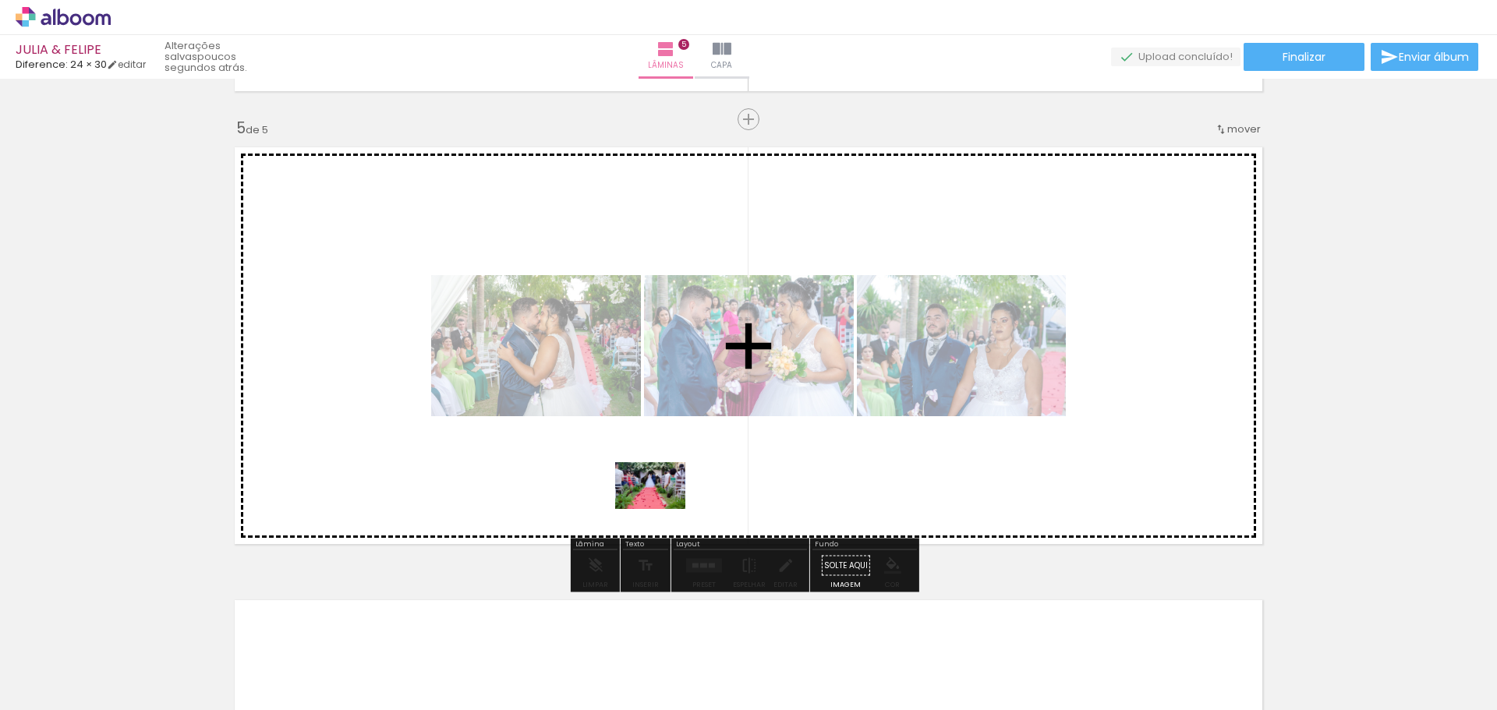
drag, startPoint x: 550, startPoint y: 667, endPoint x: 662, endPoint y: 509, distance: 193.6
click at [662, 509] on quentale-workspace at bounding box center [748, 355] width 1497 height 710
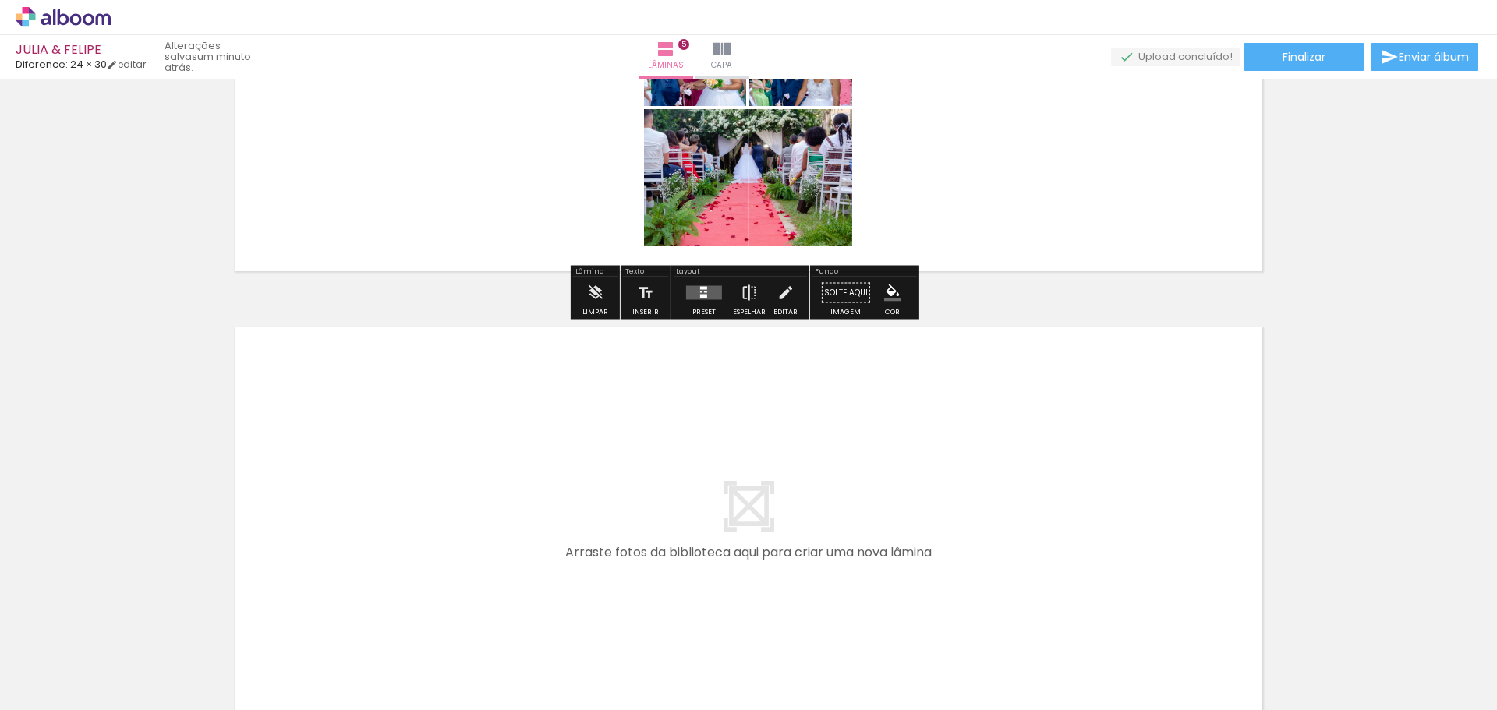
scroll to position [2109, 0]
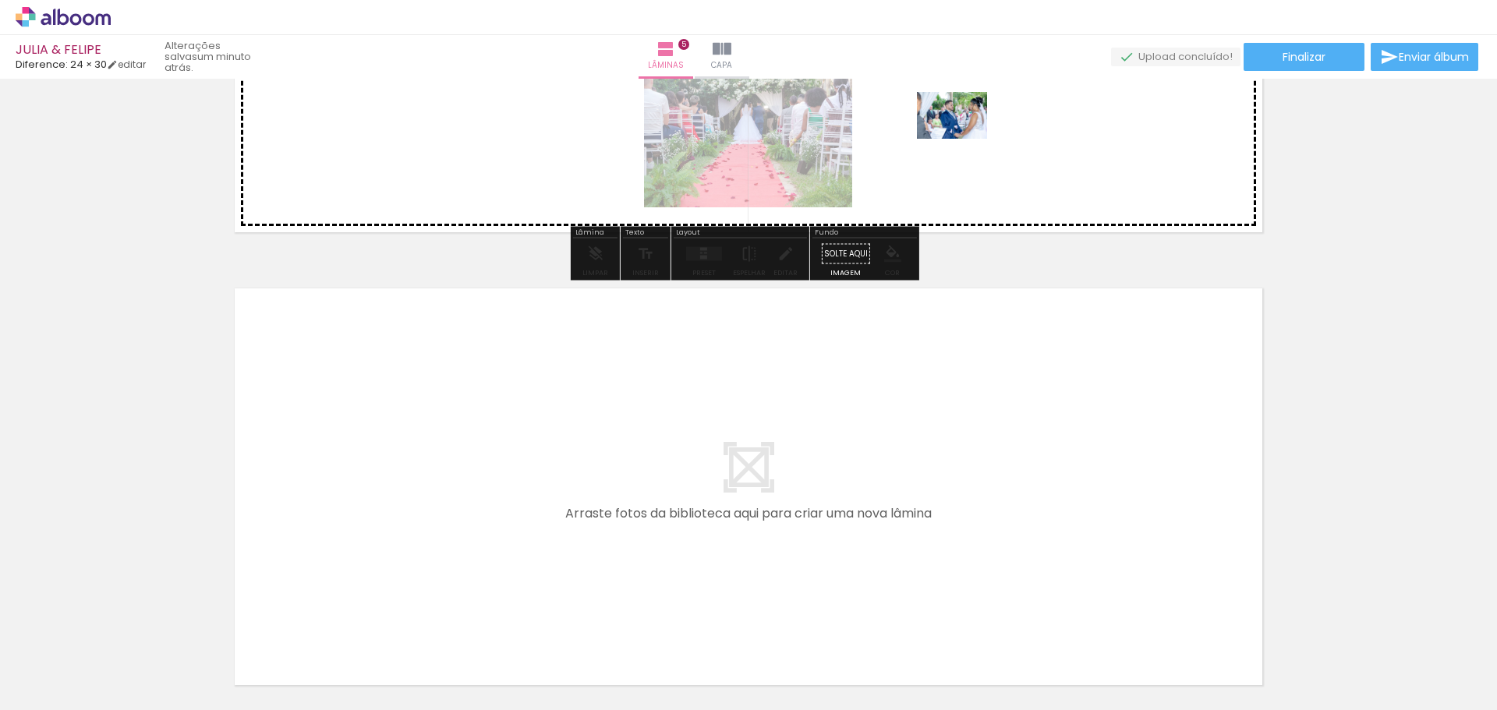
drag, startPoint x: 1434, startPoint y: 663, endPoint x: 1218, endPoint y: 452, distance: 302.1
click at [962, 130] on quentale-workspace at bounding box center [748, 355] width 1497 height 710
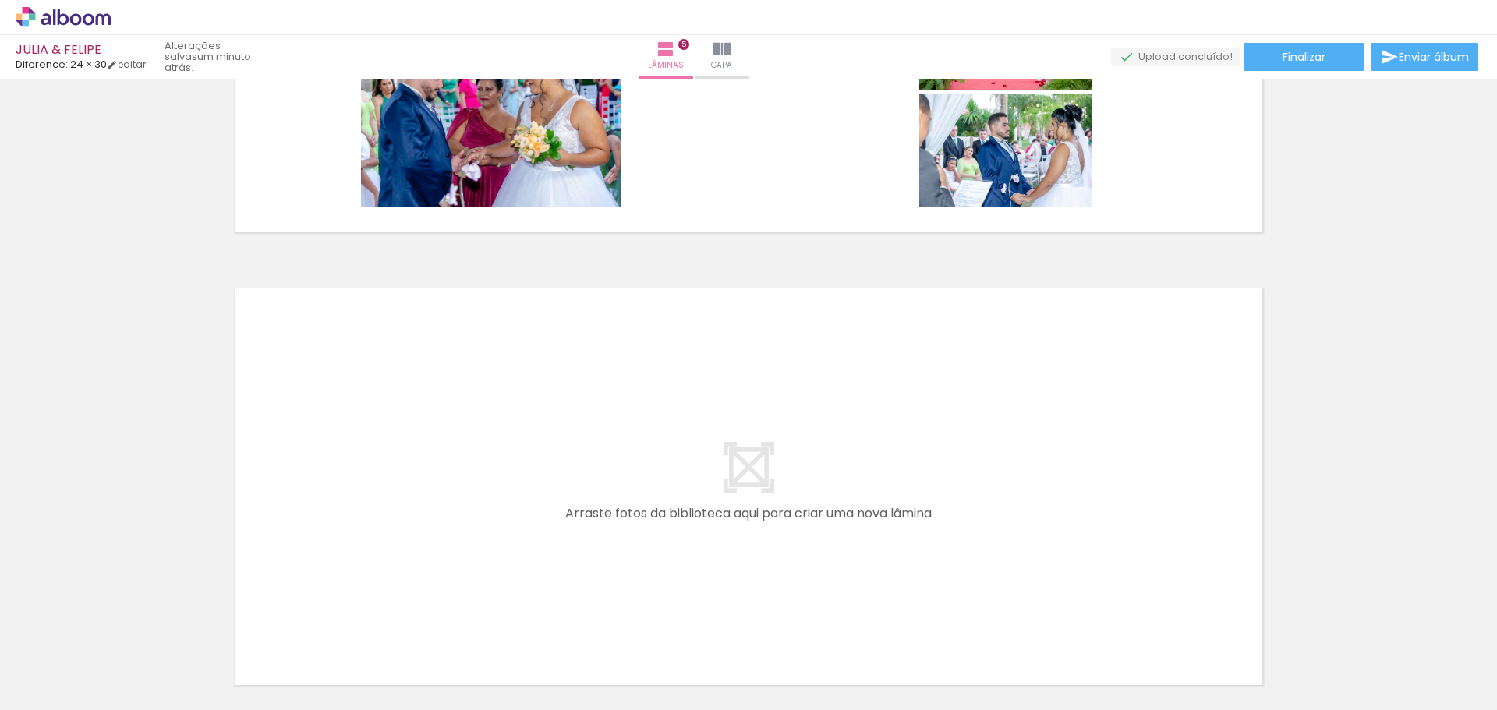
scroll to position [0, 1954]
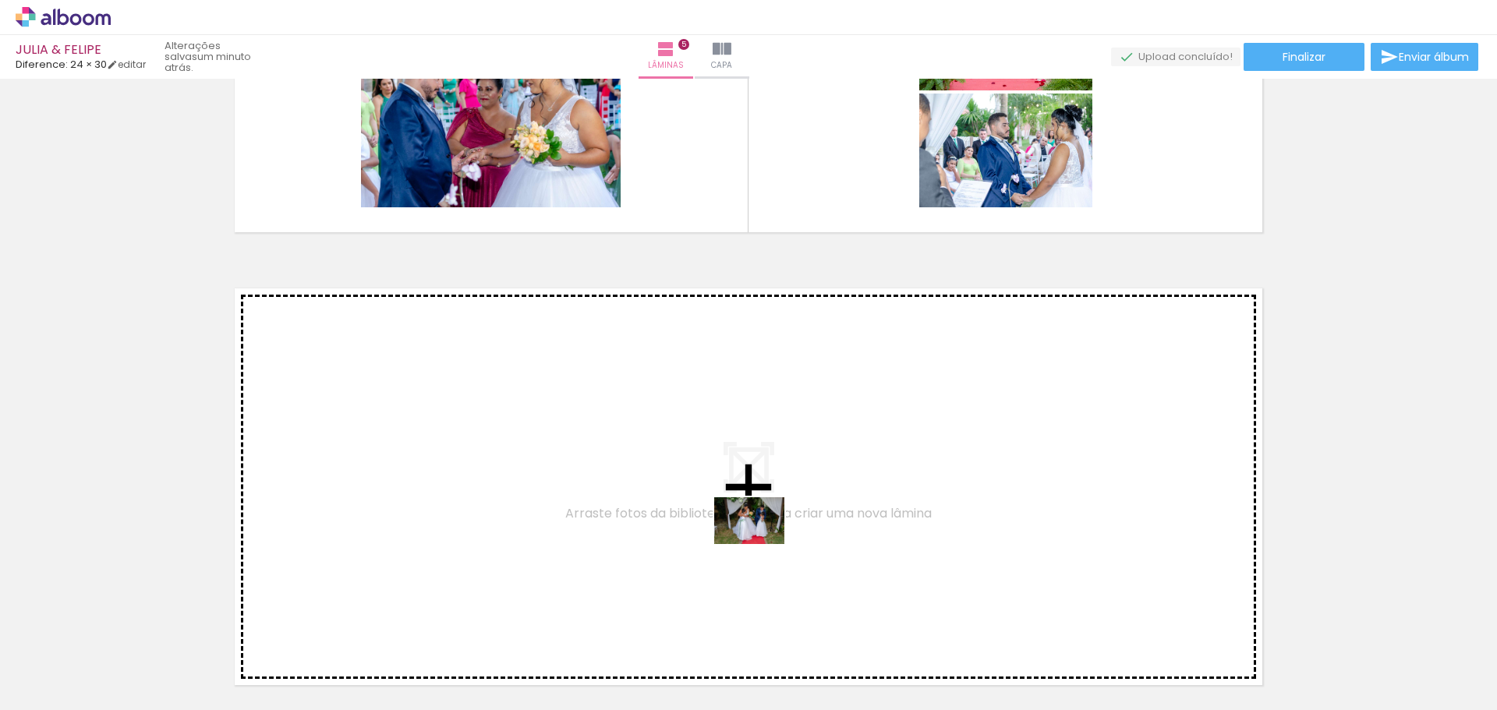
drag, startPoint x: 751, startPoint y: 669, endPoint x: 866, endPoint y: 649, distance: 117.0
click at [783, 562] on quentale-workspace at bounding box center [748, 355] width 1497 height 710
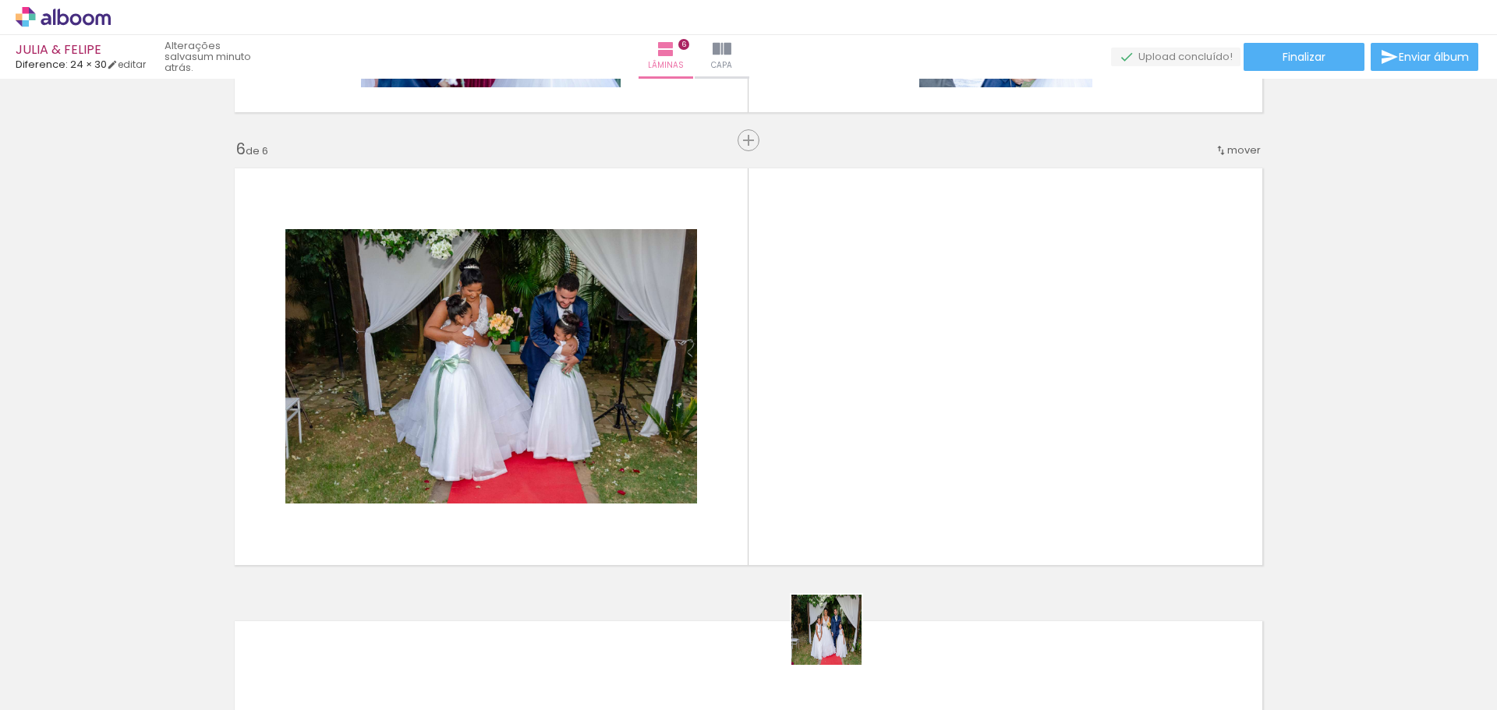
scroll to position [2250, 0]
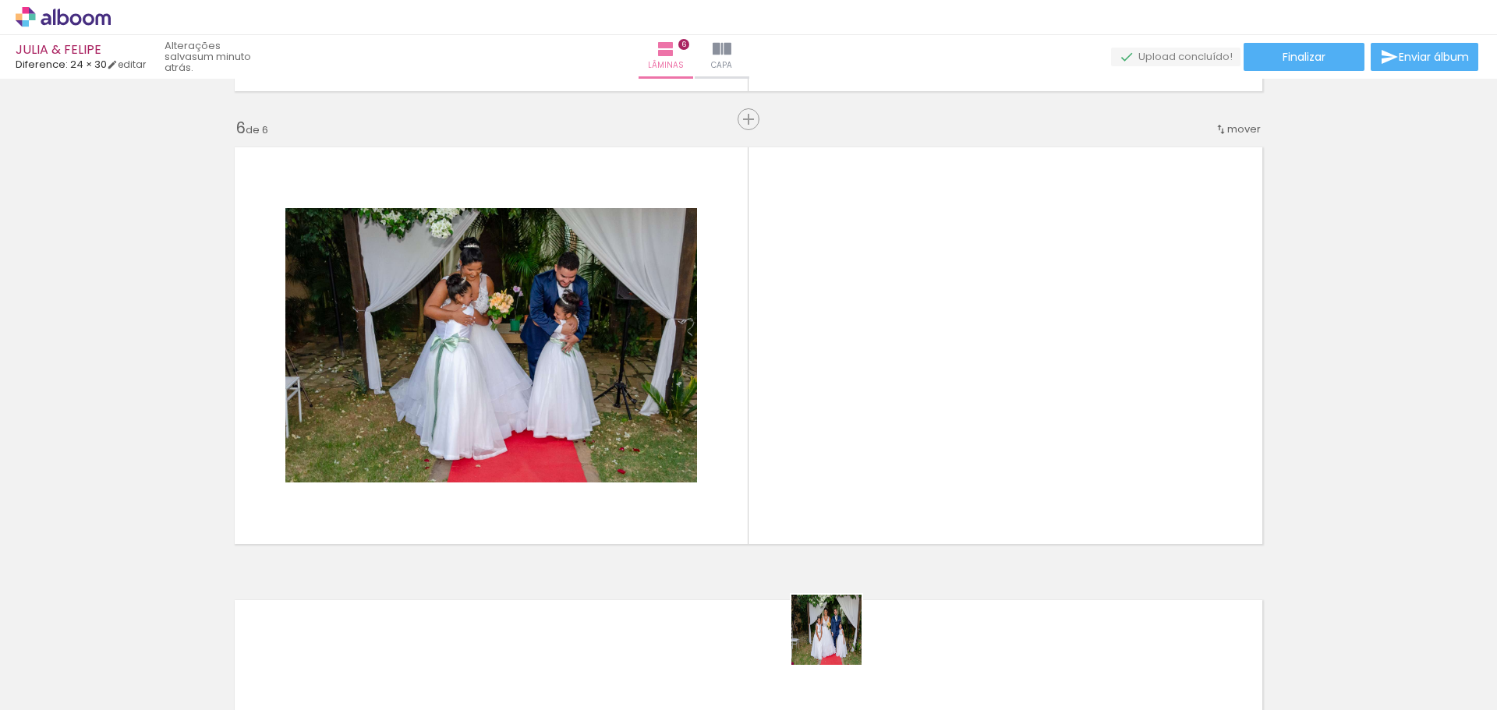
drag, startPoint x: 838, startPoint y: 642, endPoint x: 934, endPoint y: 588, distance: 109.9
click at [854, 529] on quentale-workspace at bounding box center [748, 355] width 1497 height 710
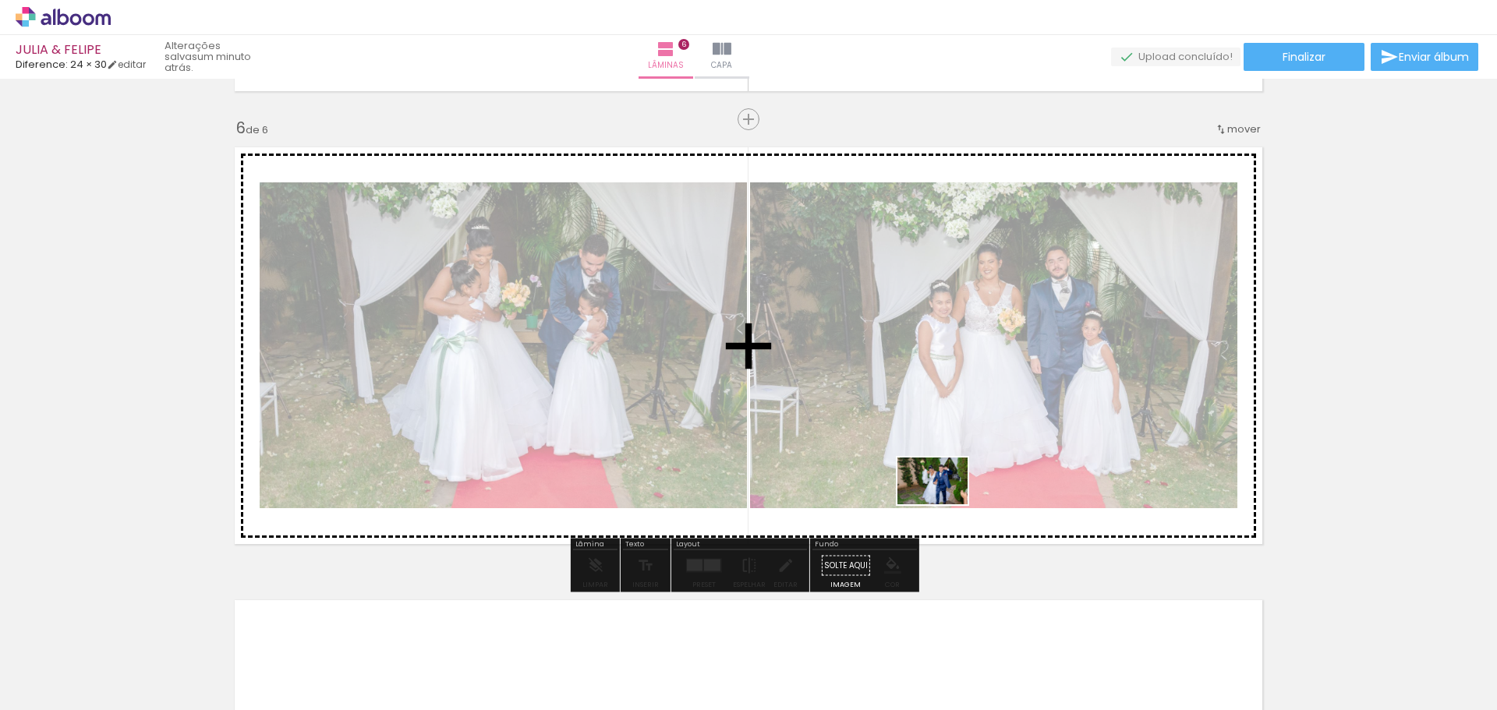
drag, startPoint x: 997, startPoint y: 671, endPoint x: 940, endPoint y: 497, distance: 182.9
click at [940, 497] on quentale-workspace at bounding box center [748, 355] width 1497 height 710
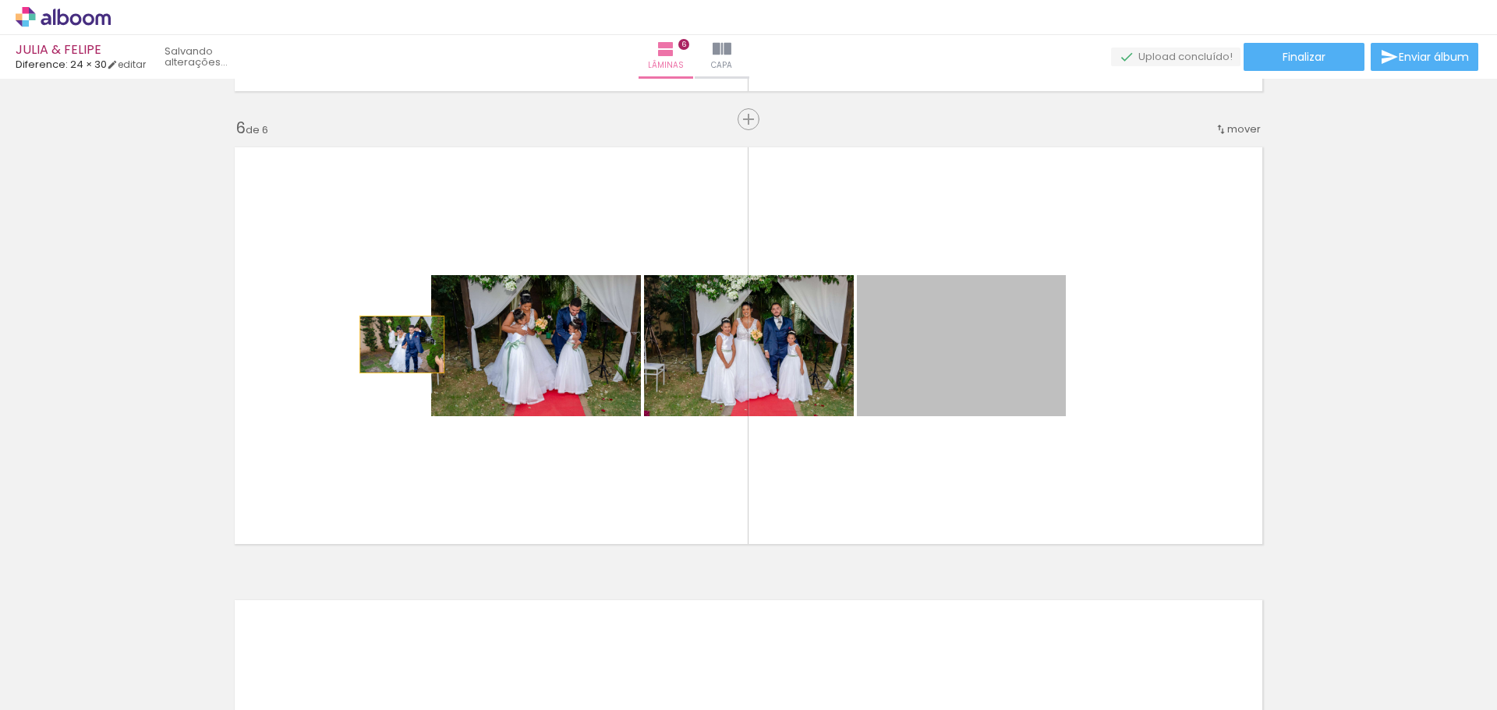
drag, startPoint x: 962, startPoint y: 346, endPoint x: 392, endPoint y: 345, distance: 569.8
click at [392, 345] on quentale-layouter at bounding box center [748, 346] width 1045 height 414
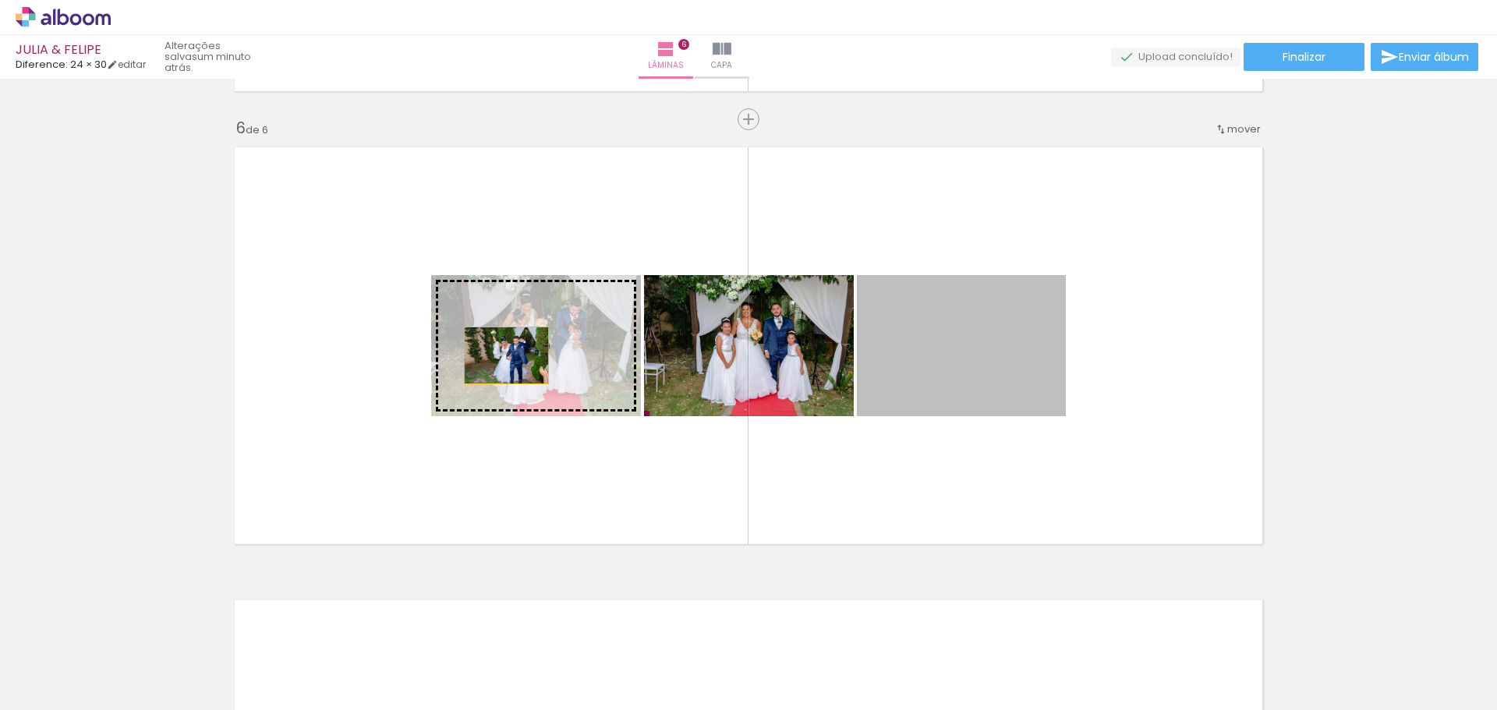
drag, startPoint x: 995, startPoint y: 375, endPoint x: 562, endPoint y: 382, distance: 432.7
click at [0, 0] on slot at bounding box center [0, 0] width 0 height 0
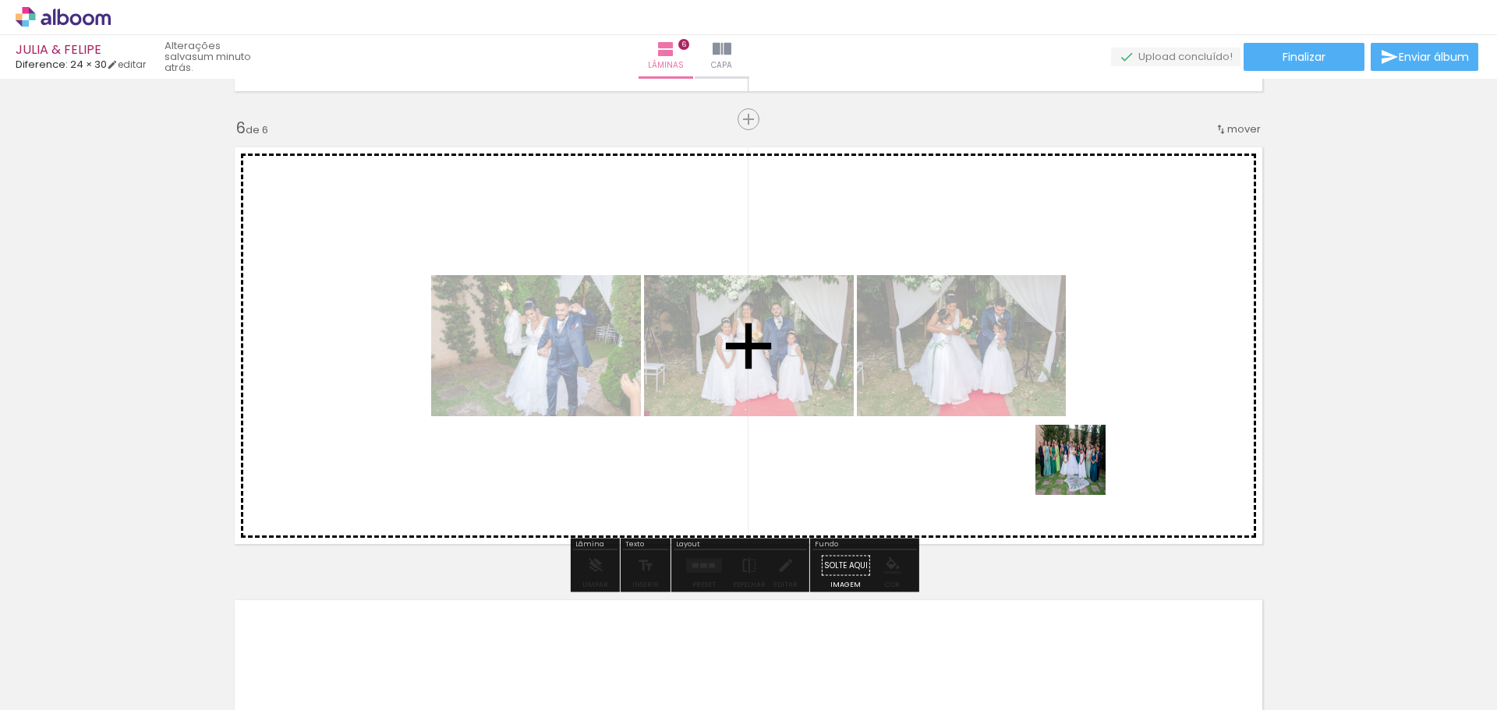
drag, startPoint x: 1092, startPoint y: 655, endPoint x: 1193, endPoint y: 708, distance: 113.7
click at [1082, 461] on quentale-workspace at bounding box center [748, 355] width 1497 height 710
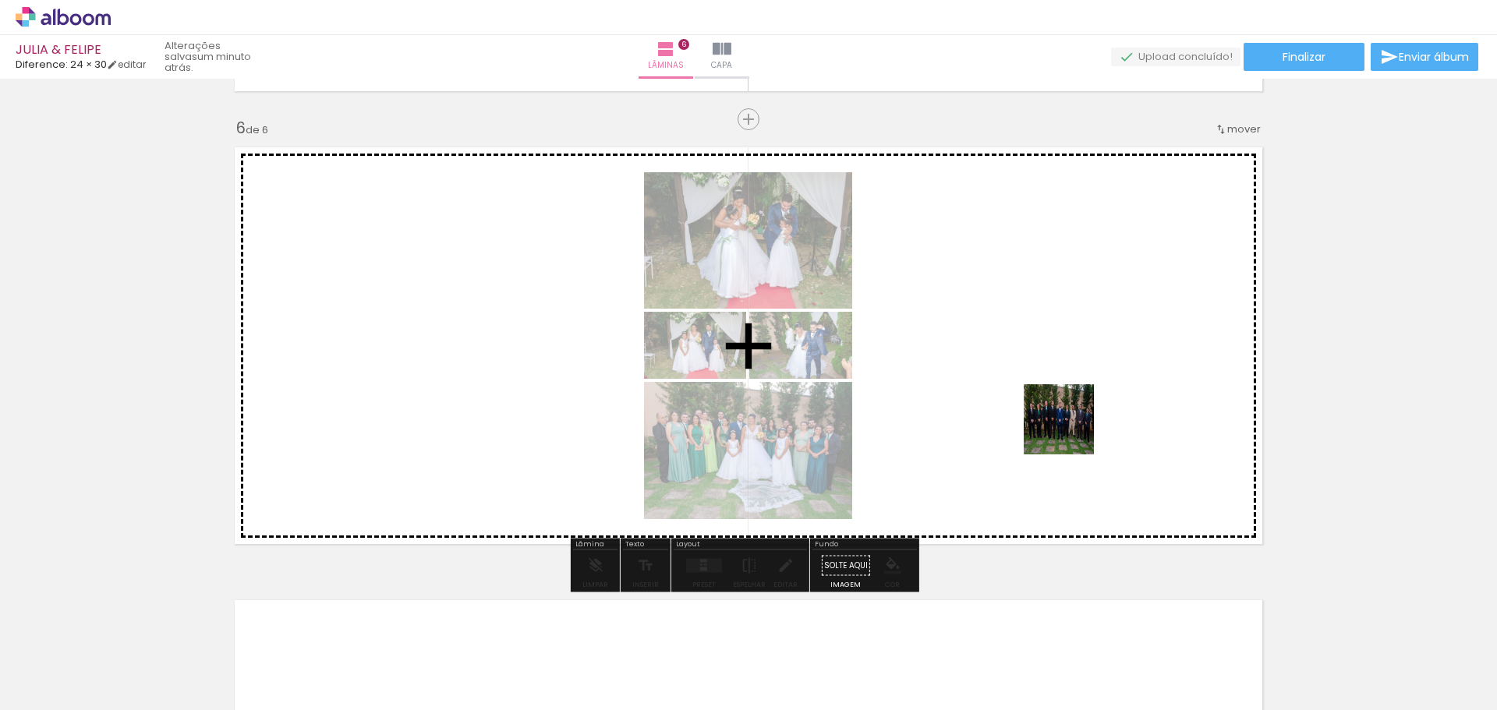
drag, startPoint x: 1155, startPoint y: 550, endPoint x: 1142, endPoint y: 707, distance: 158.0
click at [1071, 446] on quentale-workspace at bounding box center [748, 355] width 1497 height 710
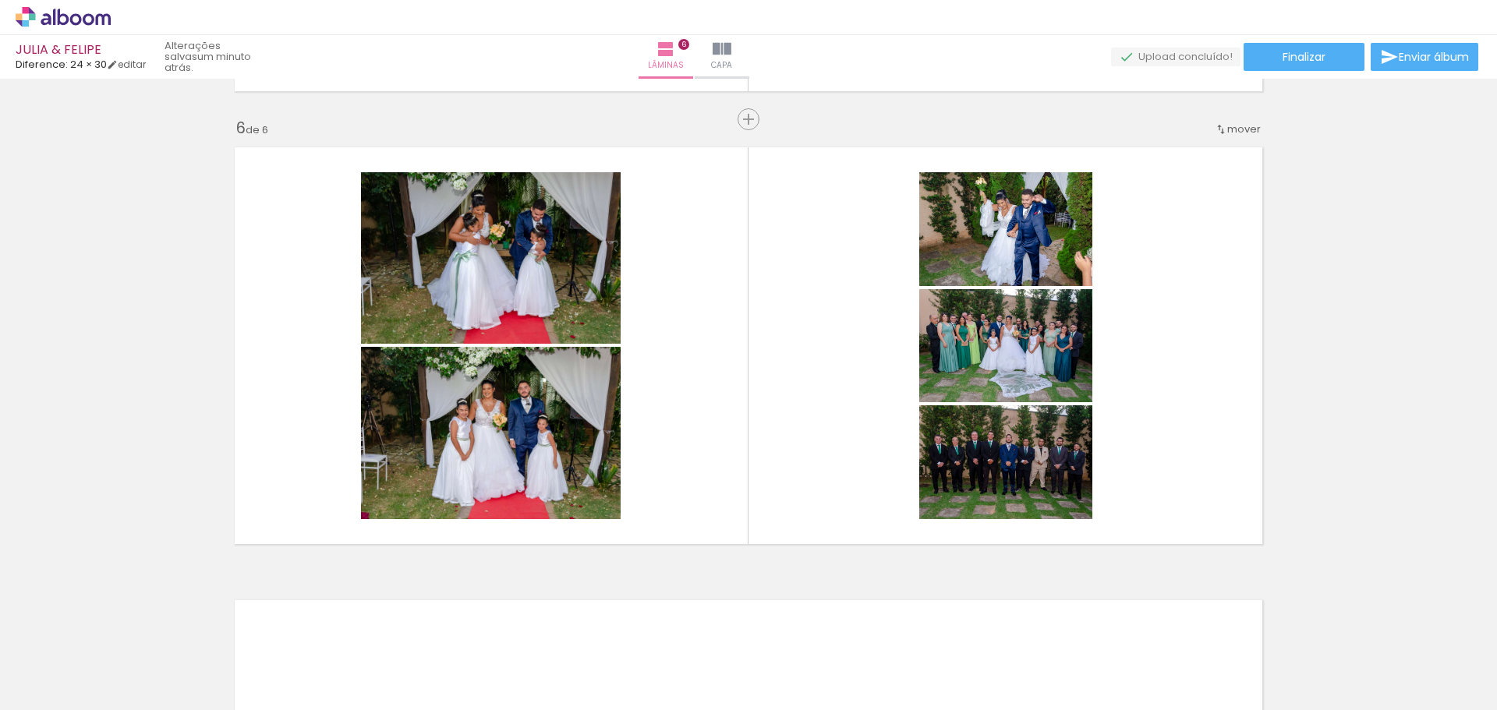
scroll to position [0, 2547]
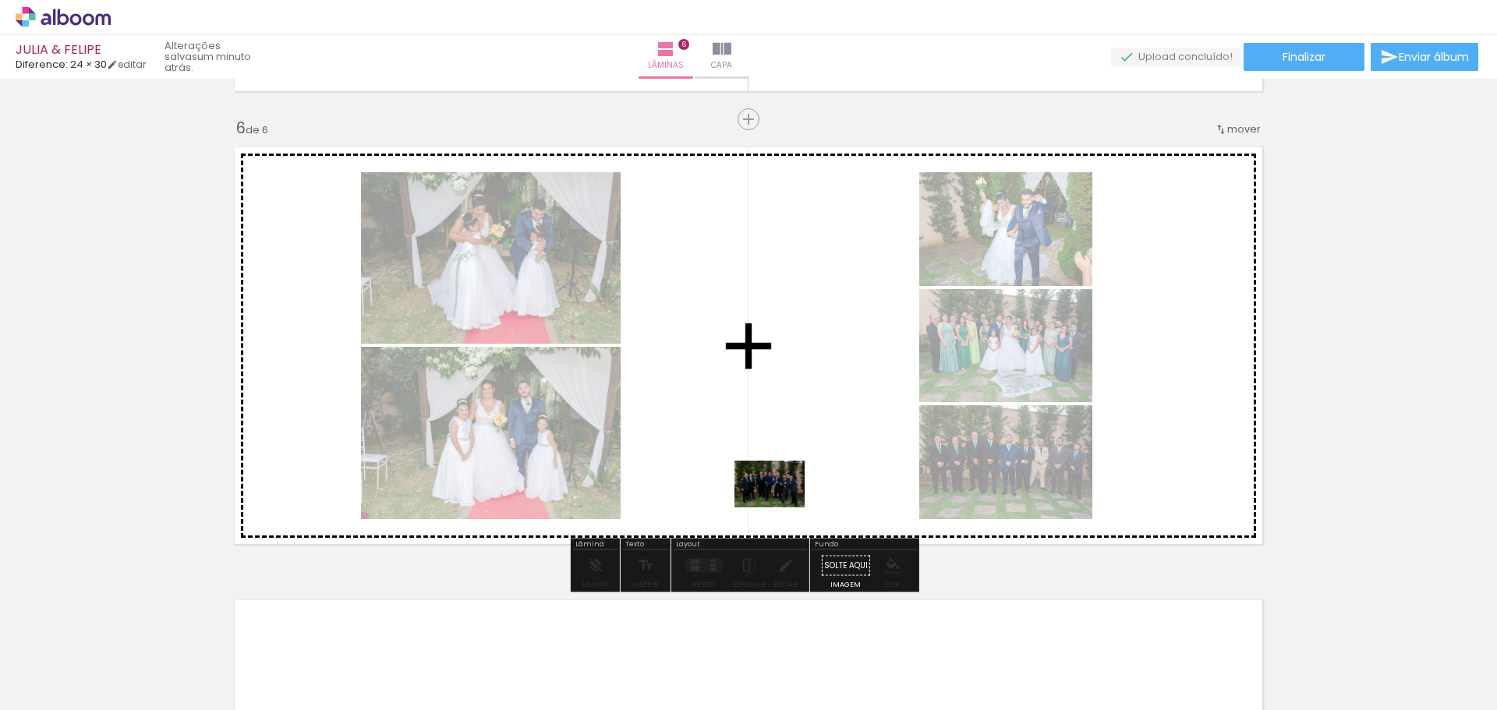
drag, startPoint x: 823, startPoint y: 635, endPoint x: 894, endPoint y: 595, distance: 81.3
click at [786, 511] on quentale-workspace at bounding box center [748, 355] width 1497 height 710
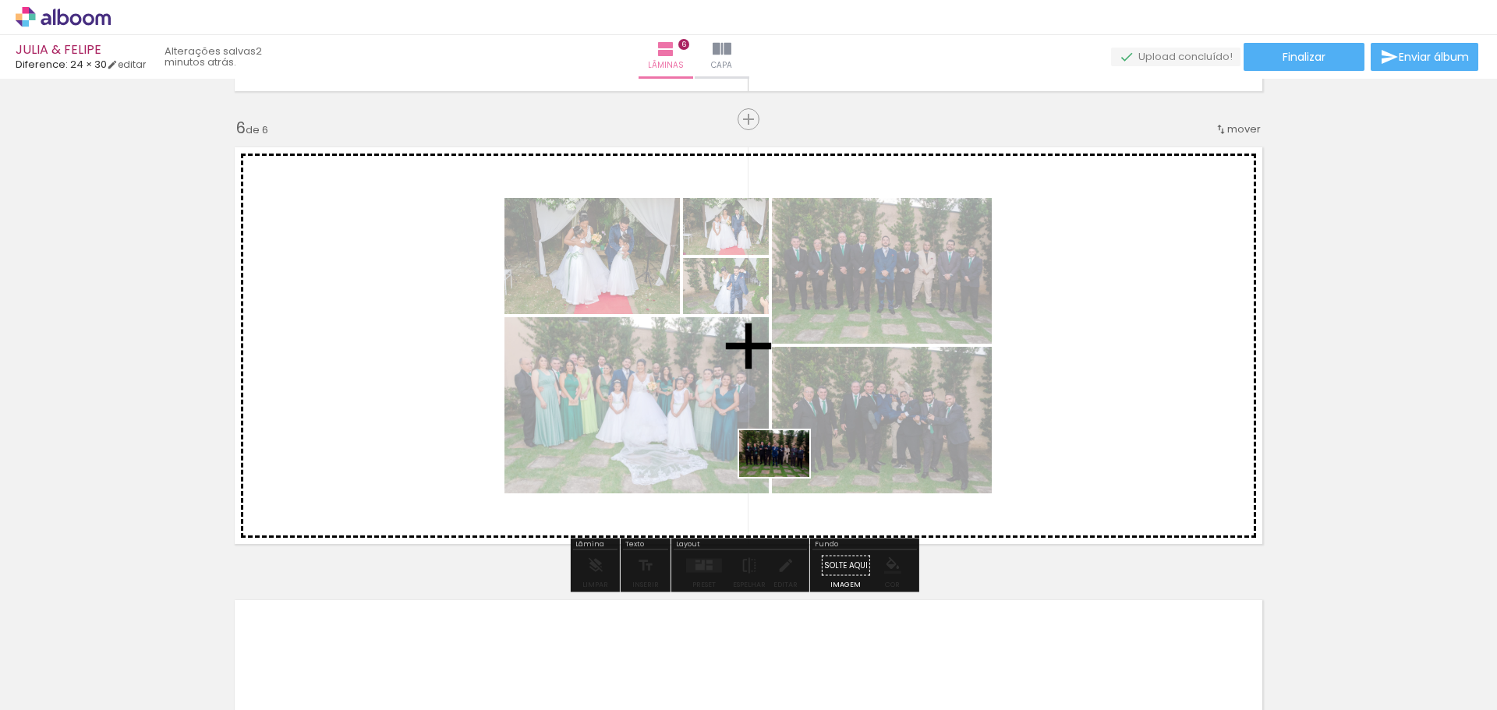
drag, startPoint x: 757, startPoint y: 659, endPoint x: 786, endPoint y: 477, distance: 184.7
click at [786, 477] on quentale-workspace at bounding box center [748, 355] width 1497 height 710
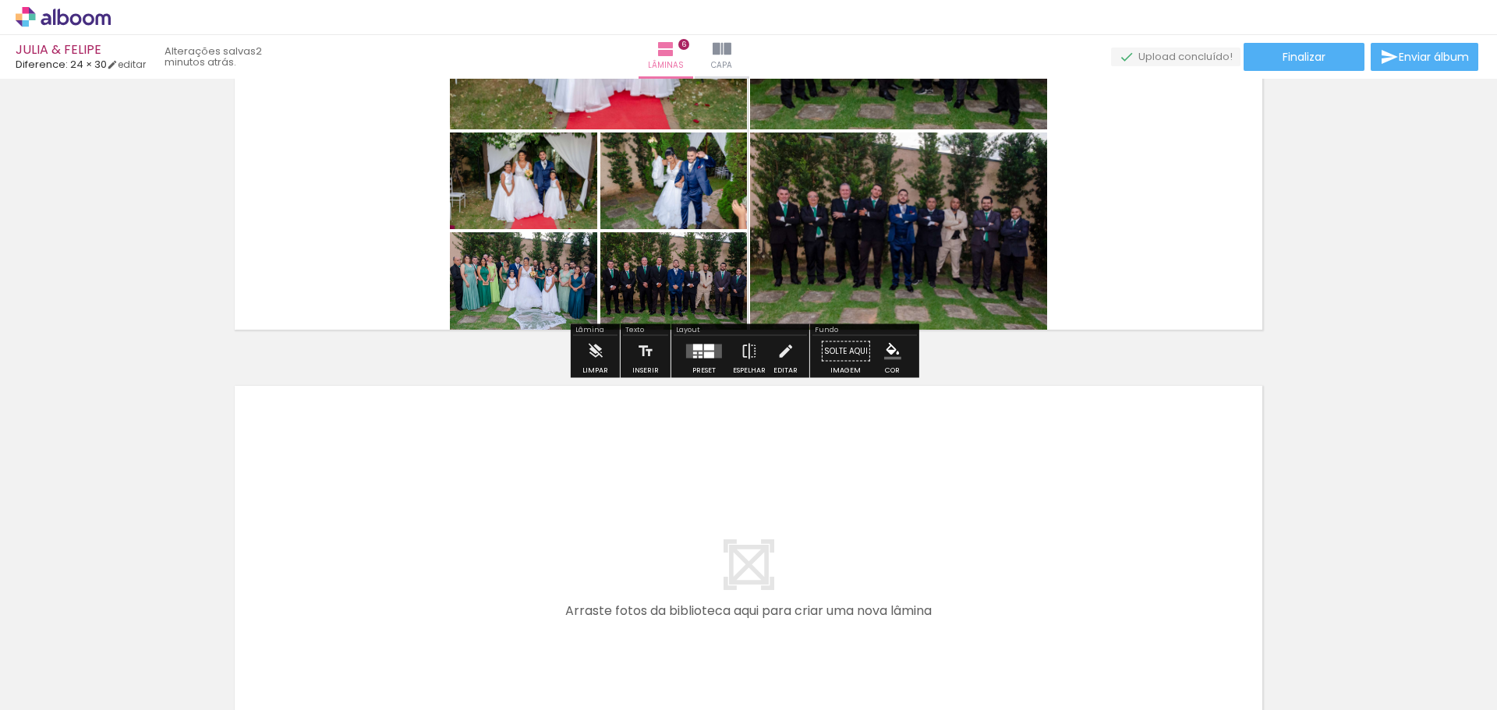
scroll to position [2484, 0]
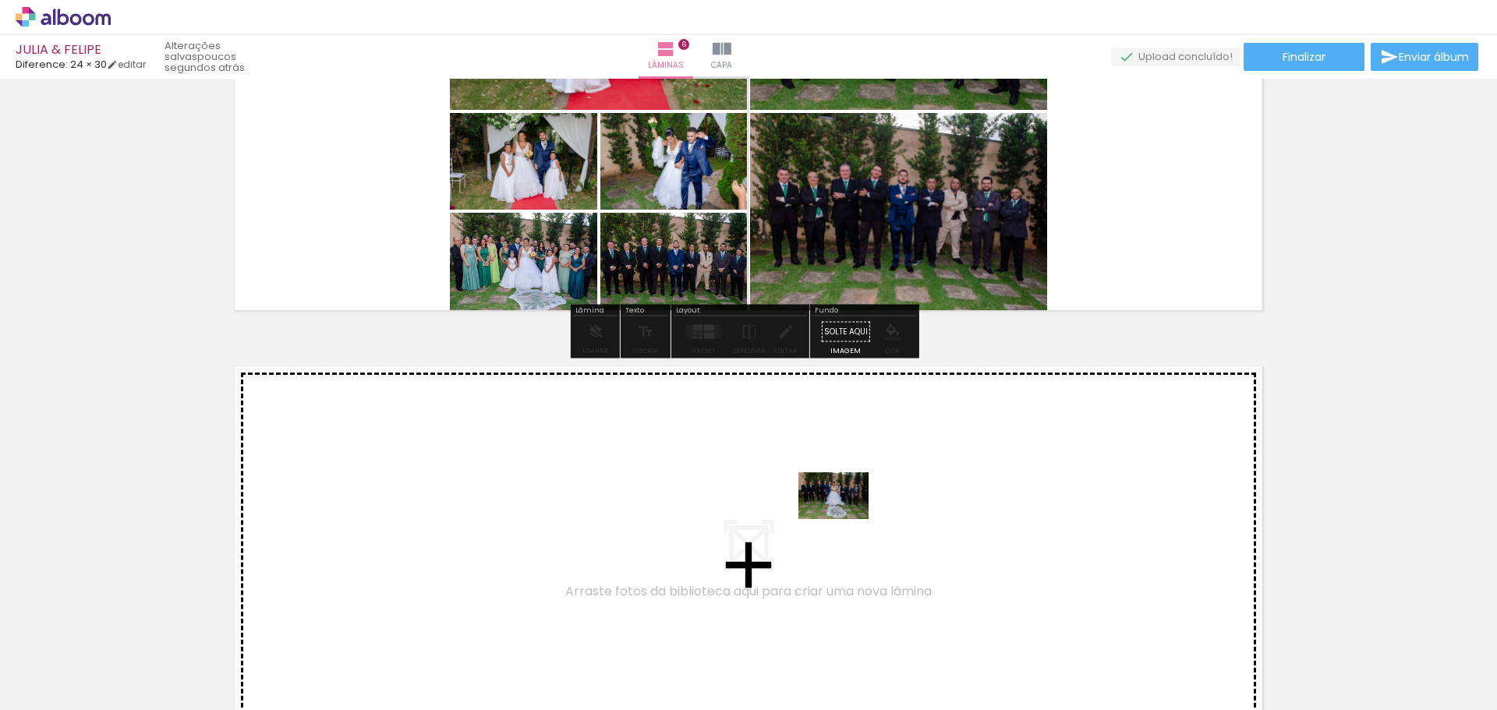
drag, startPoint x: 943, startPoint y: 659, endPoint x: 841, endPoint y: 515, distance: 176.7
click at [841, 515] on quentale-workspace at bounding box center [748, 355] width 1497 height 710
